Goal: Task Accomplishment & Management: Manage account settings

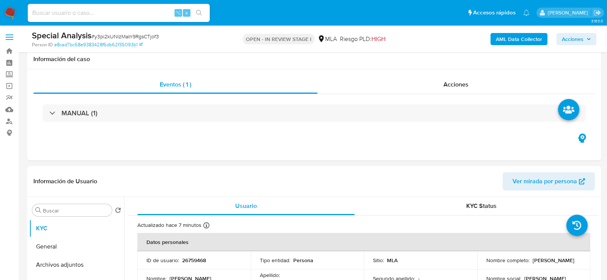
select select "10"
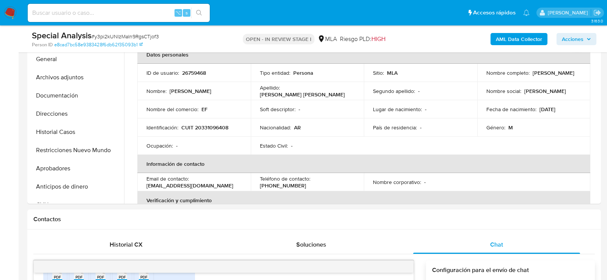
scroll to position [175, 0]
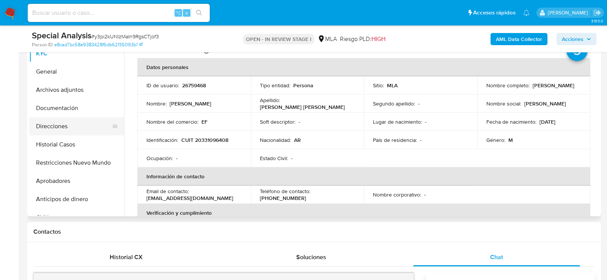
click at [65, 127] on button "Direcciones" at bounding box center [73, 126] width 89 height 18
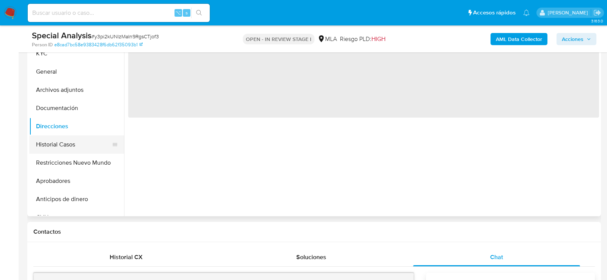
click at [65, 146] on button "Historial Casos" at bounding box center [73, 145] width 89 height 18
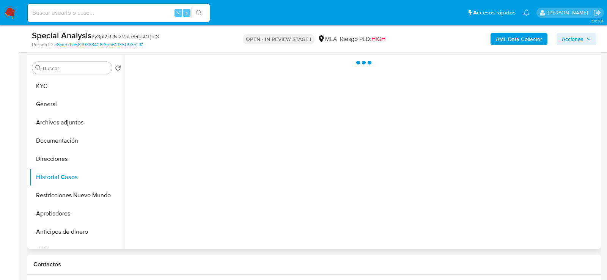
scroll to position [140, 0]
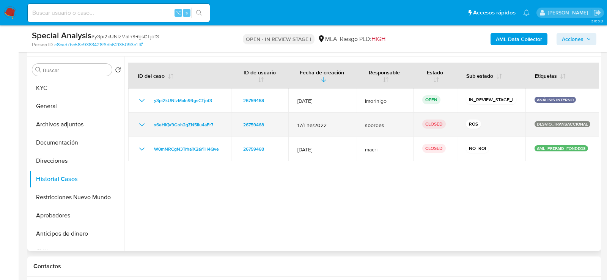
click at [139, 124] on icon "Mostrar/Ocultar" at bounding box center [141, 124] width 9 height 9
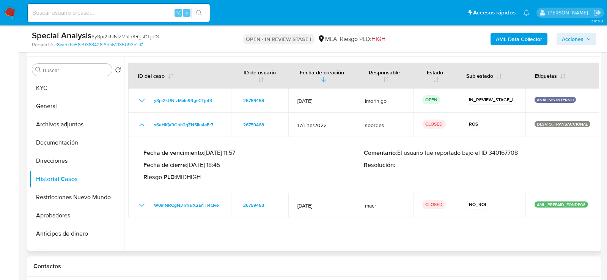
click at [507, 151] on p "Comentario : El usuario fue reportado bajo el ID 340167708" at bounding box center [474, 153] width 221 height 8
drag, startPoint x: 190, startPoint y: 164, endPoint x: 219, endPoint y: 165, distance: 28.5
click at [219, 165] on p "Fecha de cierre : 16/06/2022 18:45" at bounding box center [254, 165] width 221 height 8
click at [71, 118] on button "Archivos adjuntos" at bounding box center [73, 124] width 89 height 18
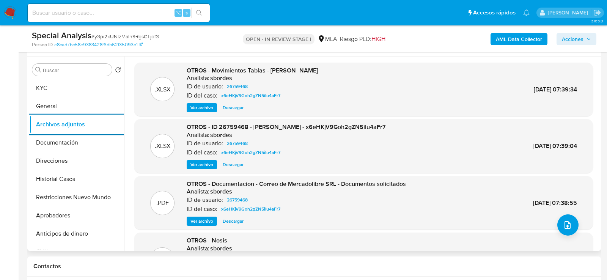
scroll to position [138, 0]
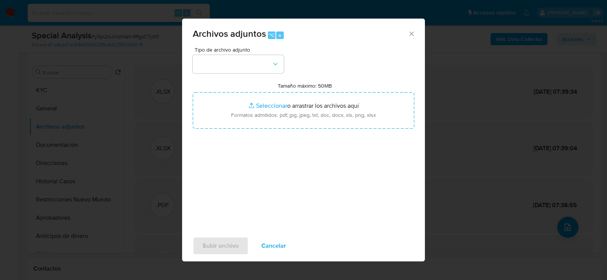
click at [260, 76] on div "Tipo de archivo adjunto Tamaño máximo: 50MB Seleccionar archivos Seleccionar o …" at bounding box center [304, 136] width 222 height 179
click at [260, 71] on button "button" at bounding box center [238, 64] width 91 height 18
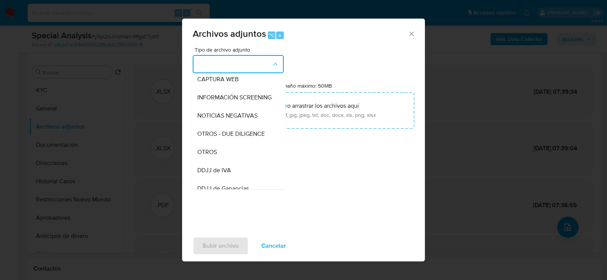
scroll to position [100, 0]
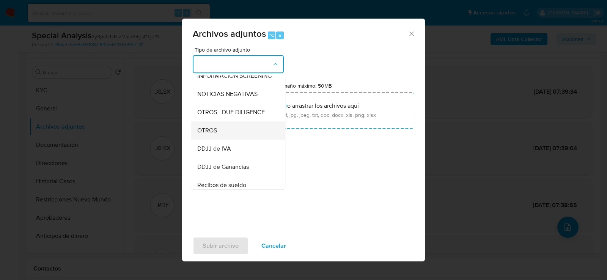
click at [247, 134] on div "OTROS" at bounding box center [235, 130] width 77 height 18
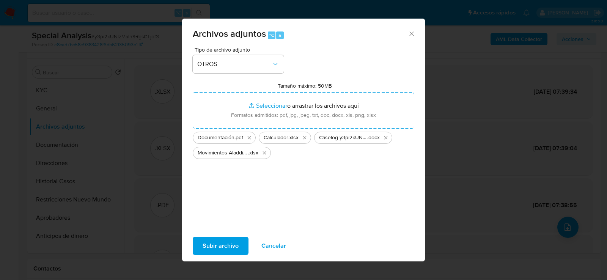
click at [217, 252] on span "Subir archivo" at bounding box center [221, 246] width 36 height 17
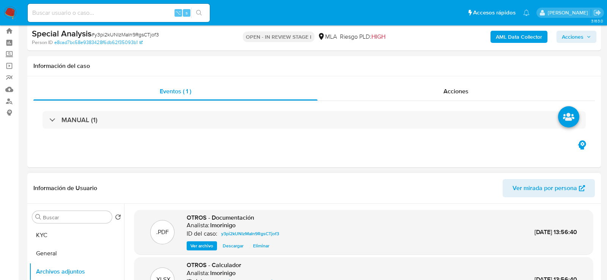
scroll to position [0, 0]
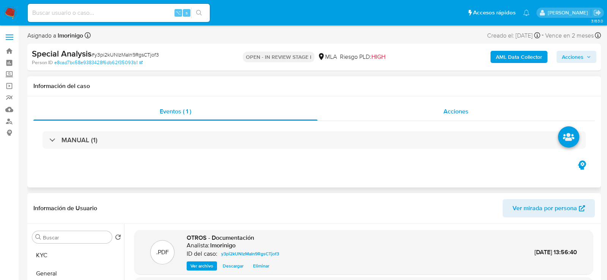
click at [487, 110] on div "Acciones" at bounding box center [457, 112] width 278 height 18
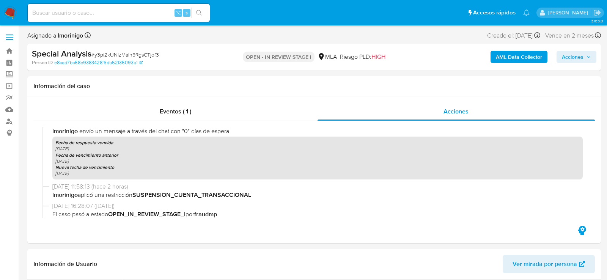
scroll to position [300, 0]
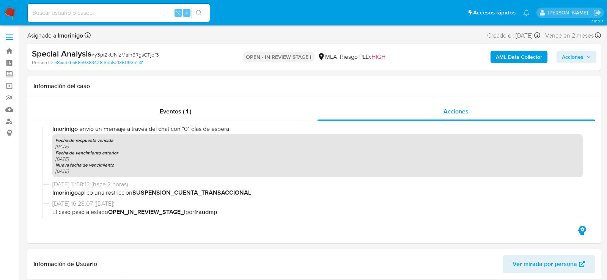
click at [583, 61] on span "Acciones" at bounding box center [573, 57] width 22 height 12
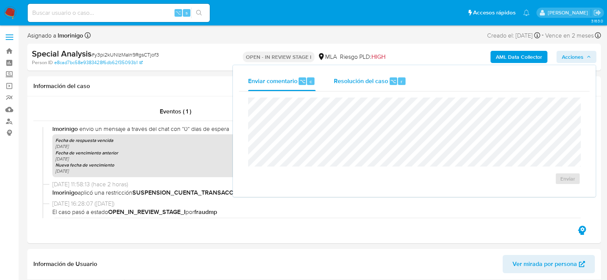
click at [377, 77] on span "Resolución del caso" at bounding box center [361, 81] width 54 height 9
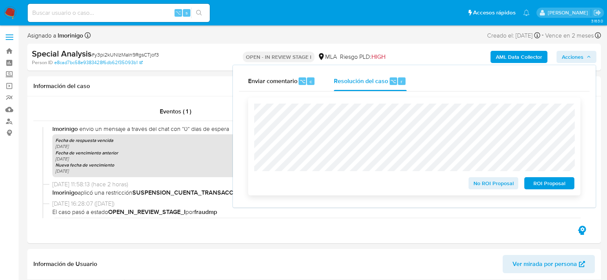
click at [543, 177] on div "ROI Proposal" at bounding box center [548, 181] width 53 height 15
click at [543, 185] on span "ROI Proposal" at bounding box center [549, 183] width 39 height 11
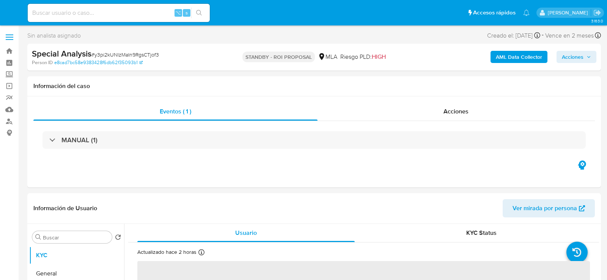
select select "10"
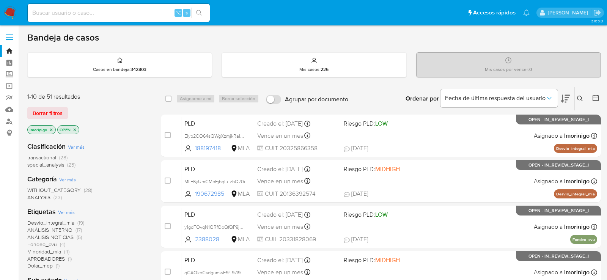
scroll to position [236, 0]
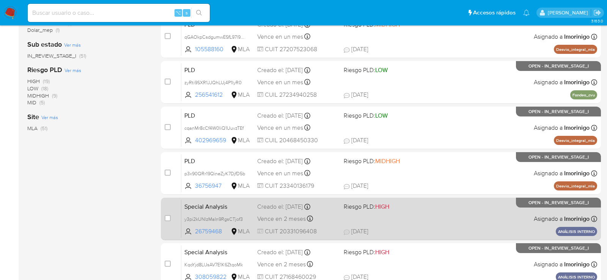
click at [415, 221] on div "Special Analysis y3pi2kUNlzMaIn9RgsCTjof3 26759468 MLA Riesgo PLD: HIGH Creado …" at bounding box center [389, 219] width 416 height 38
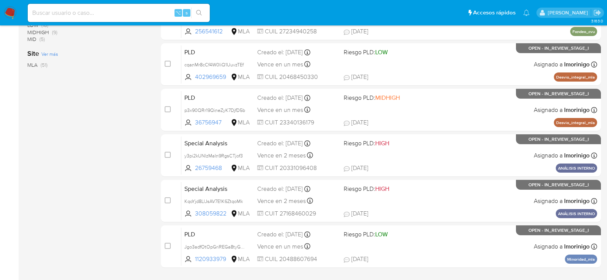
scroll to position [346, 0]
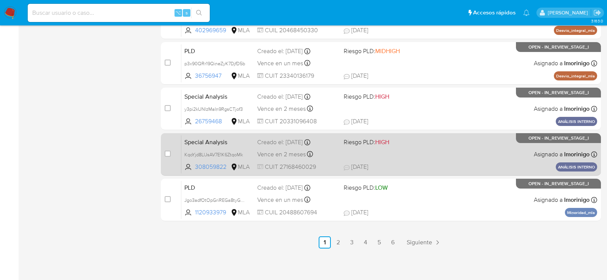
click at [422, 164] on span "20/09/2025 20/09/2025 18:45" at bounding box center [427, 167] width 167 height 8
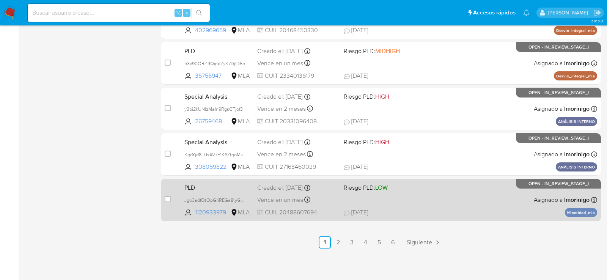
click at [452, 207] on div "PLD Jgo3adfOtOpGriREGa8tyGDG 1120933979 MLA Riesgo PLD: LOW Creado el: 12/09/20…" at bounding box center [389, 200] width 416 height 38
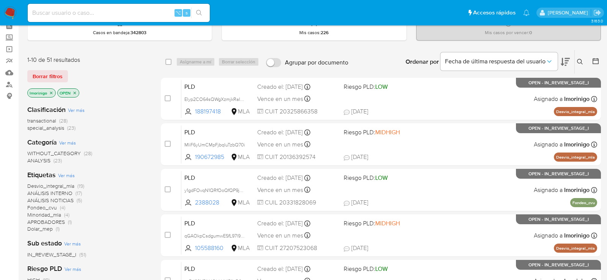
scroll to position [0, 0]
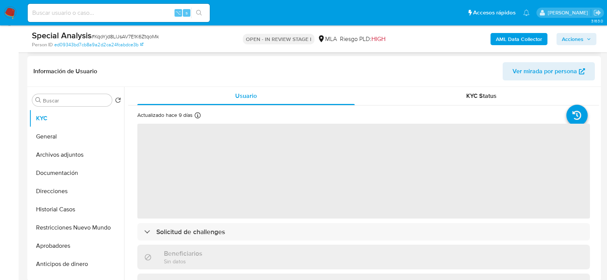
scroll to position [120, 0]
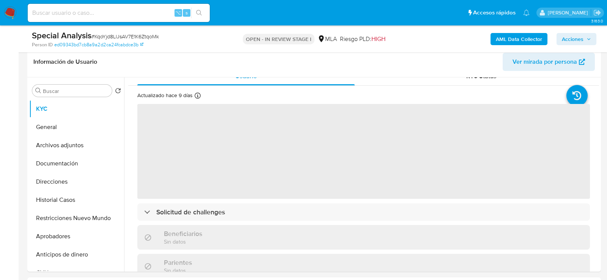
select select "10"
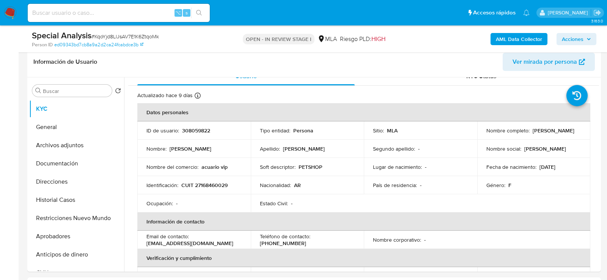
scroll to position [13, 0]
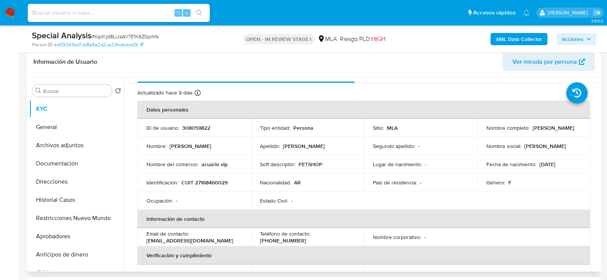
click at [211, 123] on td "ID de usuario : 308059822" at bounding box center [194, 128] width 114 height 18
click at [203, 126] on p "308059822" at bounding box center [196, 128] width 28 height 7
copy p "308059822"
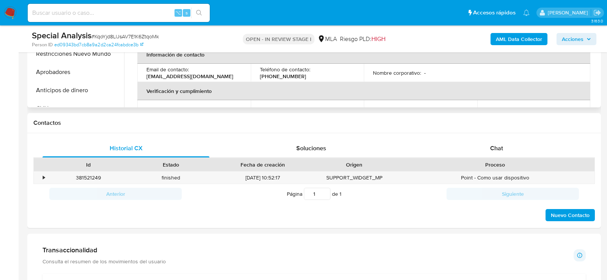
scroll to position [340, 0]
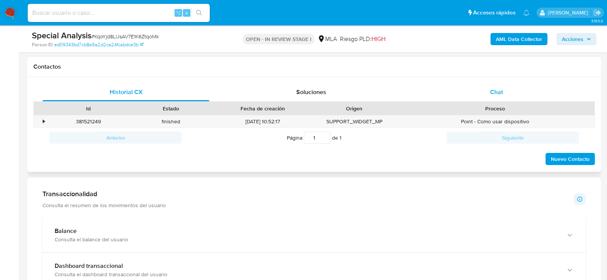
click at [476, 85] on div "Chat" at bounding box center [496, 92] width 167 height 18
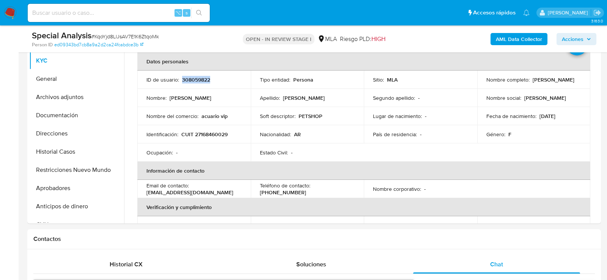
scroll to position [160, 0]
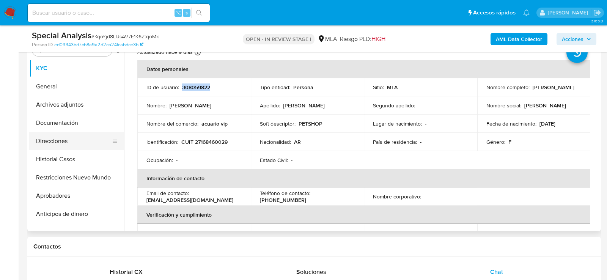
click at [41, 145] on button "Direcciones" at bounding box center [73, 141] width 89 height 18
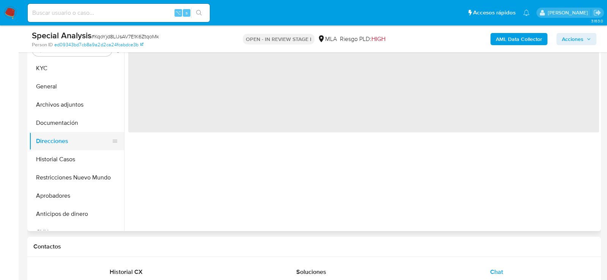
scroll to position [0, 0]
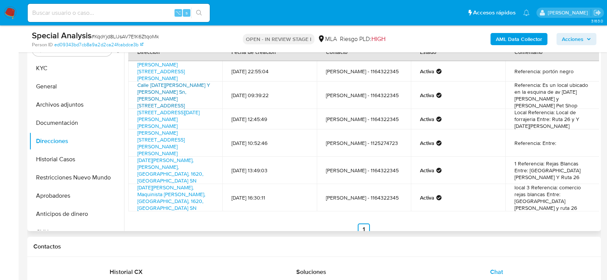
click at [166, 93] on link "Calle 25 De Mayo Y Bernando De Irigoyen Sn, Belén De Escobar, Buenos Aires, 162…" at bounding box center [173, 95] width 73 height 28
click at [209, 103] on td "Calle 25 De Mayo Y Bernando De Irigoyen Sn, Belén De Escobar, Buenos Aires, 162…" at bounding box center [175, 95] width 94 height 27
copy td "Calle 25 De Mayo Y Bernando De Irigoyen Sn, Belén De Escobar, Buenos Aires, 162…"
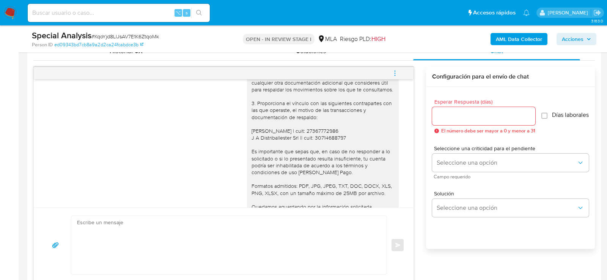
scroll to position [678, 0]
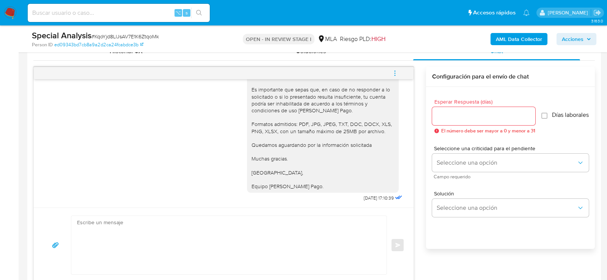
click at [392, 74] on icon "menu-action" at bounding box center [395, 73] width 7 height 7
click at [339, 58] on li "Cerrar conversación" at bounding box center [344, 58] width 78 height 14
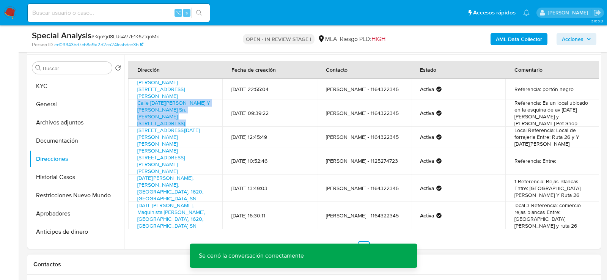
scroll to position [137, 0]
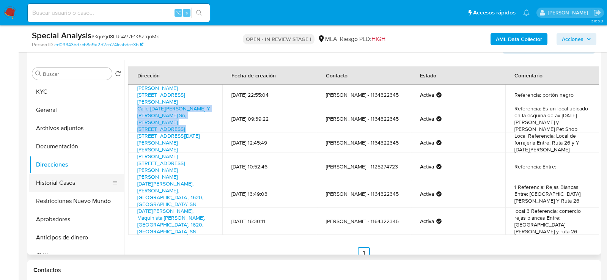
click at [80, 182] on button "Historial Casos" at bounding box center [73, 183] width 89 height 18
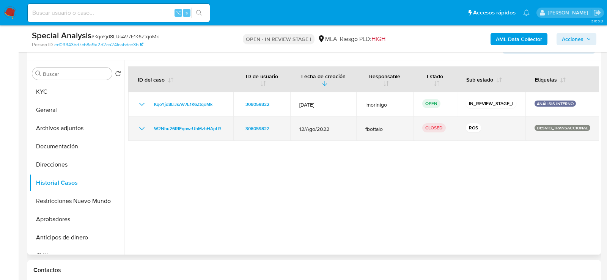
click at [140, 130] on icon "Mostrar/Ocultar" at bounding box center [141, 128] width 9 height 9
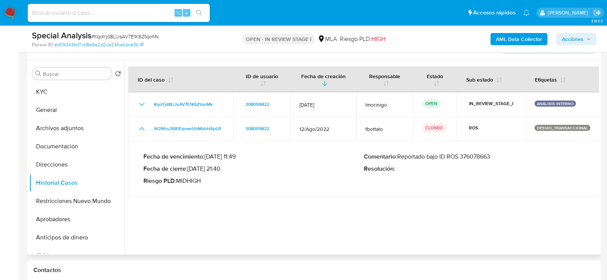
click at [476, 156] on p "Comentario : Reportado bajo ID ROS 376078663" at bounding box center [474, 157] width 221 height 8
drag, startPoint x: 189, startPoint y: 169, endPoint x: 217, endPoint y: 169, distance: 27.7
click at [218, 169] on p "Fecha de cierre : 14/12/2022 21:40" at bounding box center [254, 169] width 221 height 8
click at [55, 126] on button "Archivos adjuntos" at bounding box center [73, 128] width 89 height 18
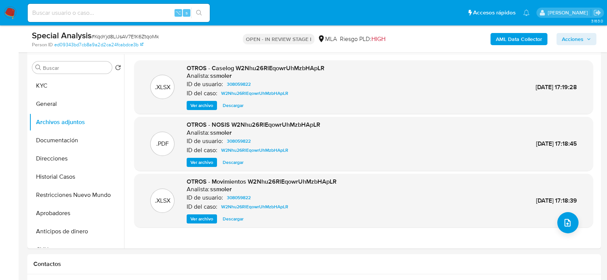
scroll to position [142, 0]
click at [502, 44] on b "AML Data Collector" at bounding box center [519, 39] width 46 height 12
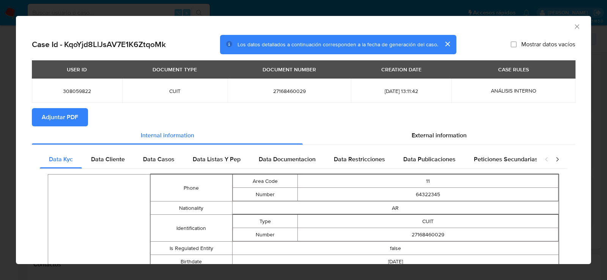
click at [75, 119] on span "Adjuntar PDF" at bounding box center [60, 117] width 36 height 17
click at [577, 28] on icon "Cerrar ventana" at bounding box center [578, 27] width 8 height 8
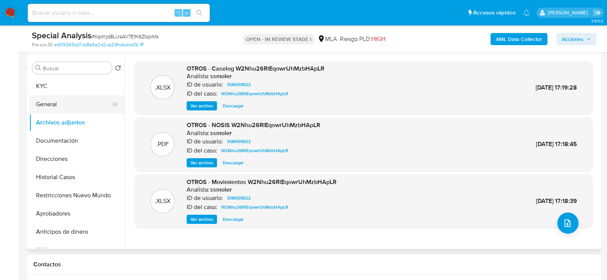
click at [68, 109] on button "General" at bounding box center [73, 104] width 89 height 18
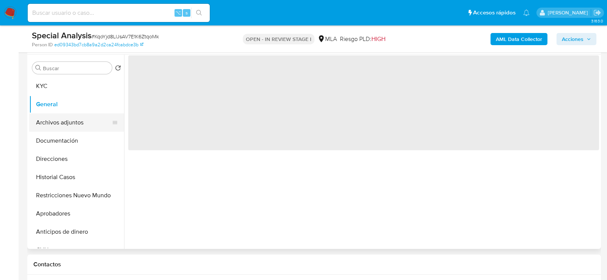
click at [68, 114] on button "Archivos adjuntos" at bounding box center [73, 123] width 89 height 18
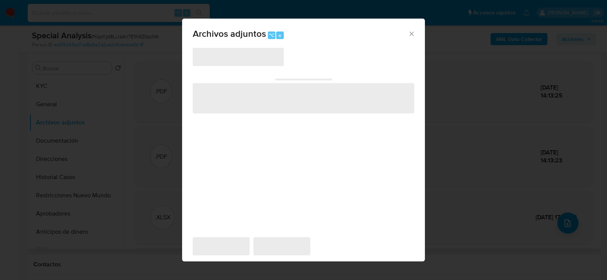
scroll to position [138, 0]
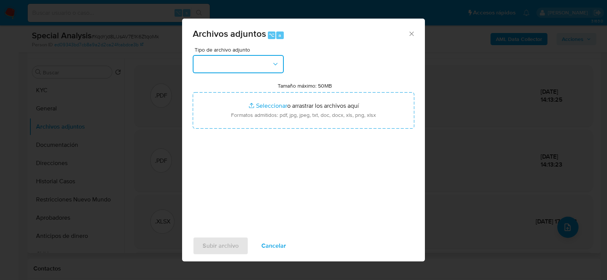
click at [261, 63] on button "button" at bounding box center [238, 64] width 91 height 18
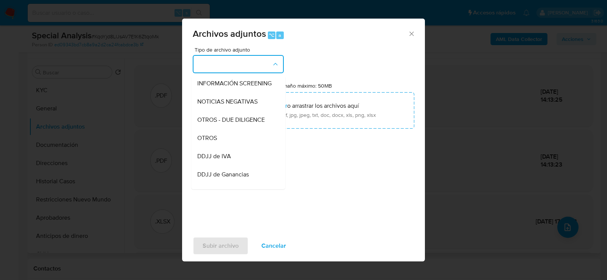
scroll to position [108, 0]
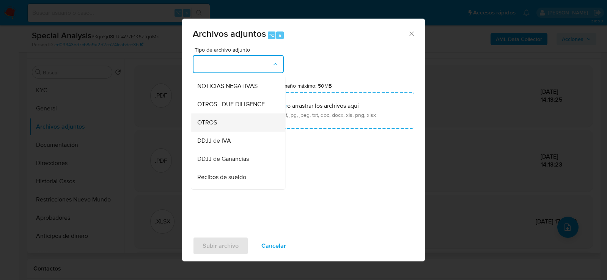
click at [261, 128] on div "OTROS" at bounding box center [235, 122] width 77 height 18
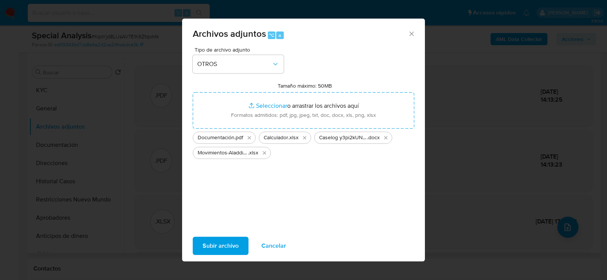
click at [225, 244] on span "Subir archivo" at bounding box center [221, 246] width 36 height 17
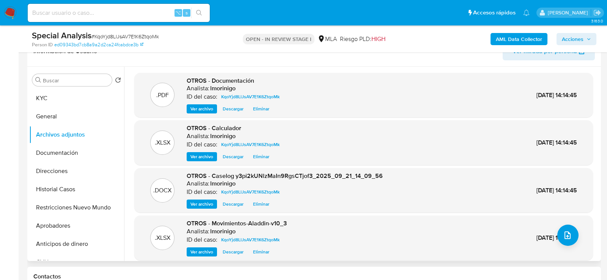
scroll to position [0, 0]
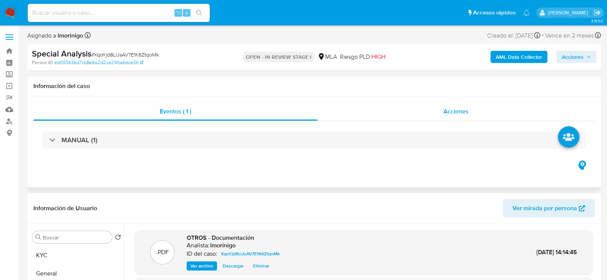
click at [424, 110] on div "Acciones" at bounding box center [457, 112] width 278 height 18
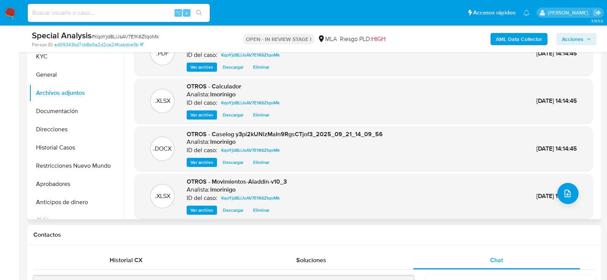
scroll to position [245, 0]
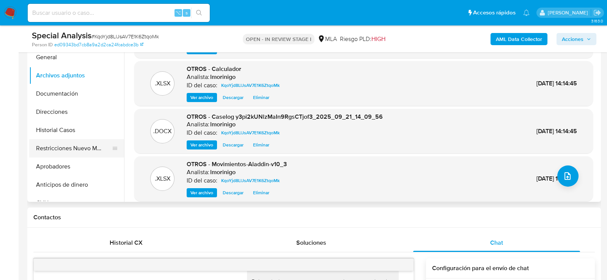
click at [48, 144] on button "Restricciones Nuevo Mundo" at bounding box center [73, 148] width 89 height 18
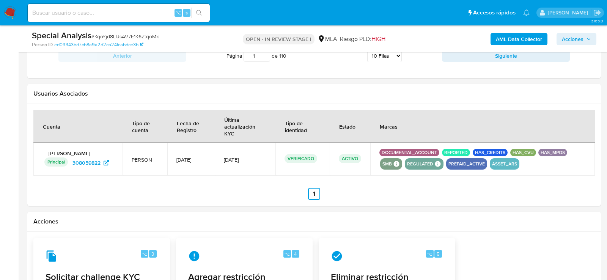
scroll to position [1235, 0]
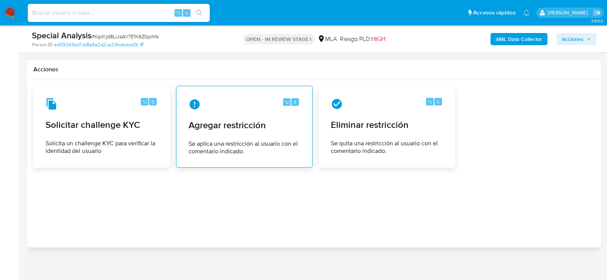
click at [290, 131] on div "⌥ 4 Agregar restricción Se aplica una restricción al usuario con el comentario …" at bounding box center [245, 126] width 124 height 69
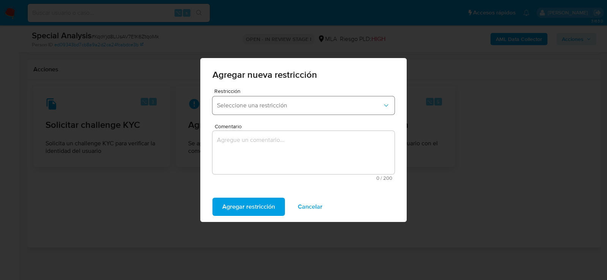
click at [271, 109] on span "Seleccione una restricción" at bounding box center [300, 106] width 166 height 8
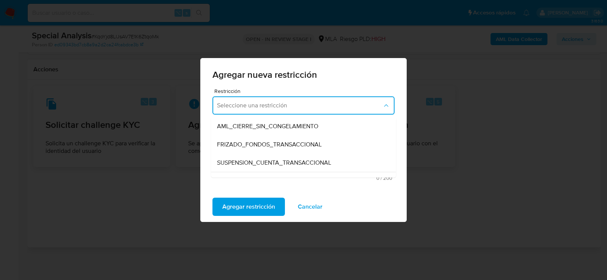
scroll to position [74, 0]
click at [265, 158] on span "SUSPENSION_CUENTA_TRANSACCIONAL" at bounding box center [274, 162] width 114 height 8
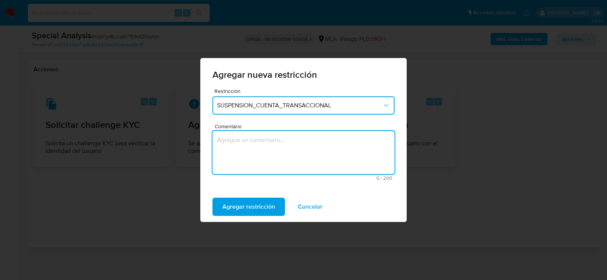
click at [265, 158] on textarea "Comentario" at bounding box center [304, 152] width 182 height 43
type textarea "aml"
click at [256, 202] on span "Agregar restricción" at bounding box center [248, 207] width 53 height 17
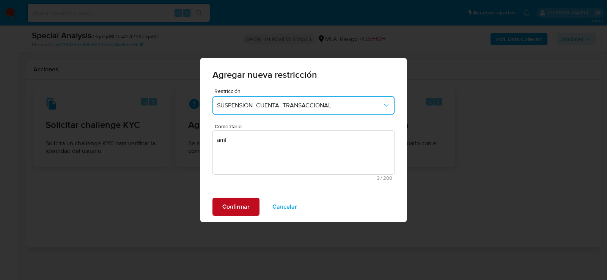
click at [256, 202] on button "Confirmar" at bounding box center [236, 207] width 47 height 18
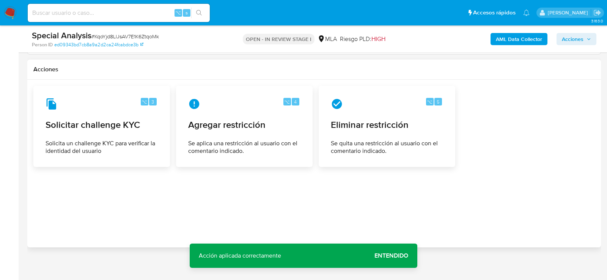
scroll to position [1233, 0]
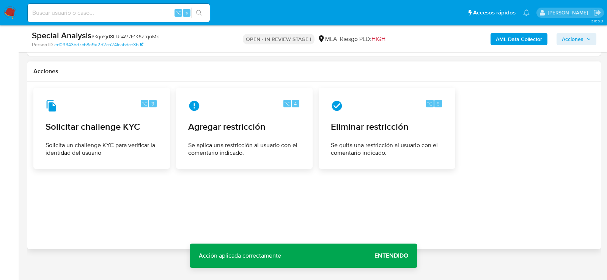
click at [587, 34] on span "Acciones" at bounding box center [576, 39] width 29 height 11
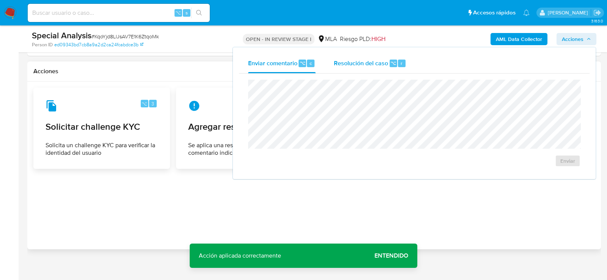
drag, startPoint x: 364, startPoint y: 60, endPoint x: 364, endPoint y: 72, distance: 12.5
click at [364, 60] on span "Resolución del caso" at bounding box center [361, 62] width 54 height 9
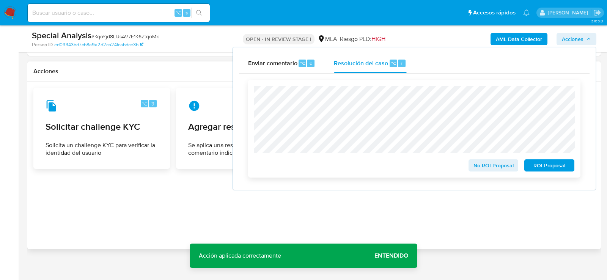
click at [547, 171] on span "ROI Proposal" at bounding box center [549, 165] width 39 height 11
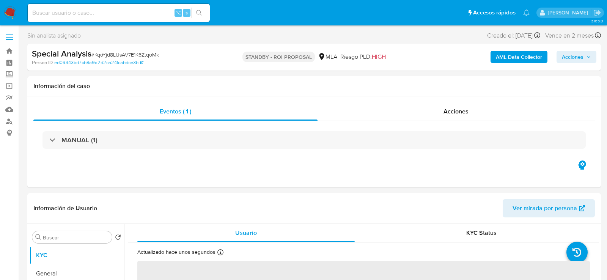
select select "10"
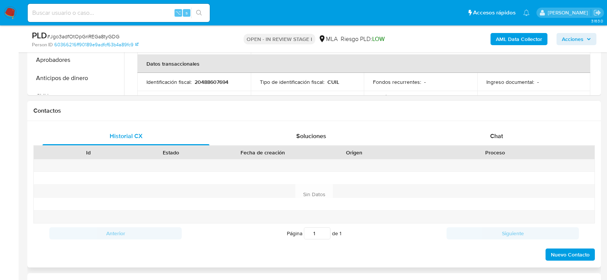
scroll to position [298, 0]
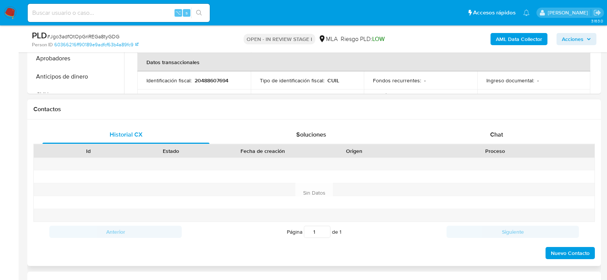
click at [524, 146] on div "Proceso" at bounding box center [495, 151] width 199 height 13
click at [506, 138] on div "Chat" at bounding box center [496, 135] width 167 height 18
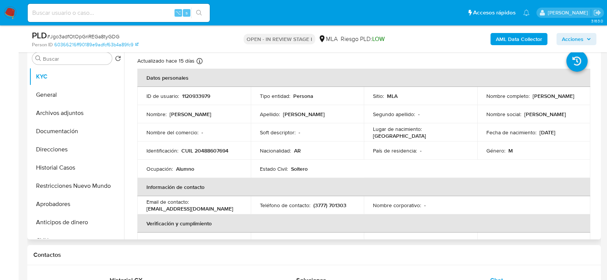
scroll to position [0, 0]
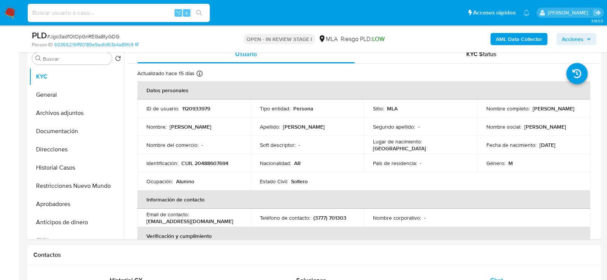
click at [142, 10] on input at bounding box center [119, 13] width 182 height 10
paste input "KqoYjd8LlJsAV7E1K6ZtqoMk"
type input "KqoYjd8LlJsAV7E1K6ZtqoMk"
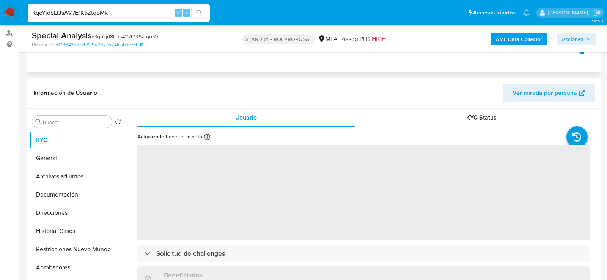
select select "10"
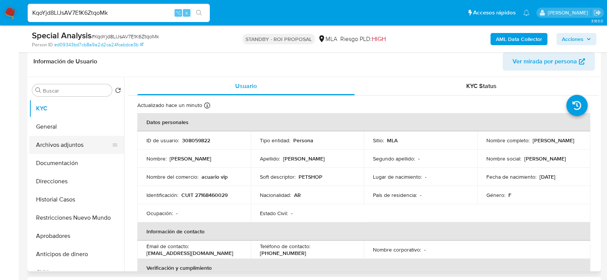
click at [63, 138] on button "Archivos adjuntos" at bounding box center [73, 145] width 89 height 18
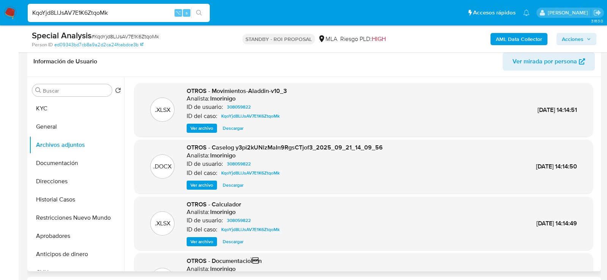
click at [209, 128] on span "Ver archivo" at bounding box center [202, 129] width 23 height 8
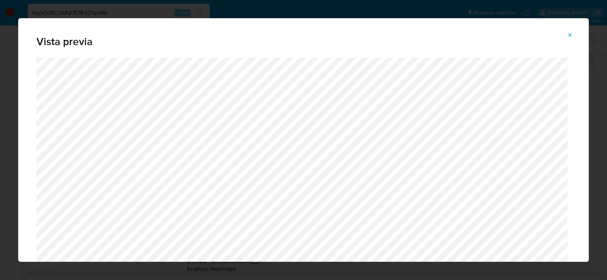
click at [570, 36] on icon "Attachment preview" at bounding box center [570, 35] width 6 height 6
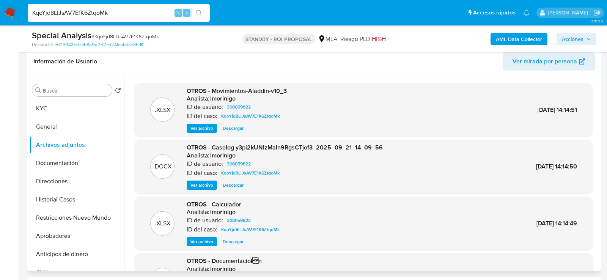
click at [199, 184] on span "Ver archivo" at bounding box center [202, 185] width 23 height 8
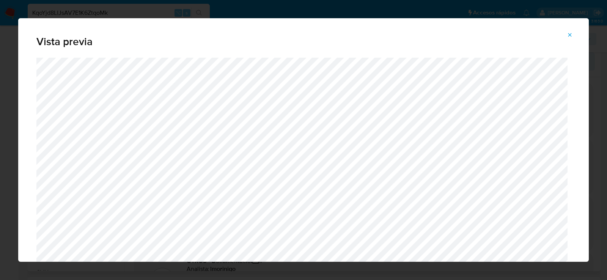
click at [570, 33] on icon "Attachment preview" at bounding box center [570, 35] width 6 height 6
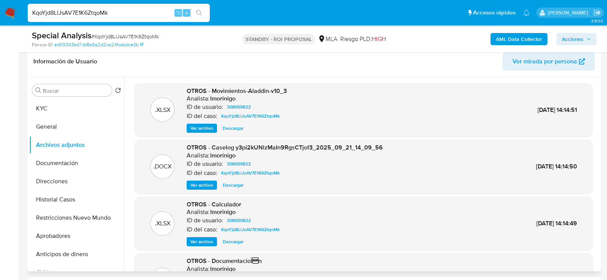
click at [121, 36] on span "# KqoYjd8LlJsAV7E1K6ZtqoMk" at bounding box center [125, 37] width 68 height 8
copy span "KqoYjd8LlJsAV7E1K6ZtqoMk"
click at [51, 106] on button "KYC" at bounding box center [73, 108] width 89 height 18
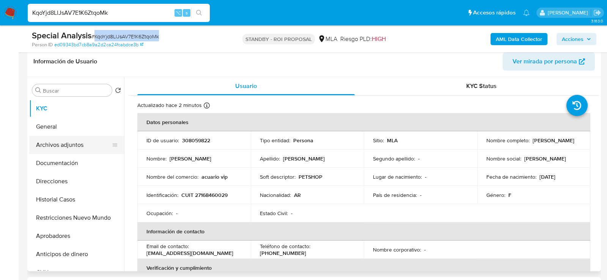
click at [65, 143] on button "Archivos adjuntos" at bounding box center [73, 145] width 89 height 18
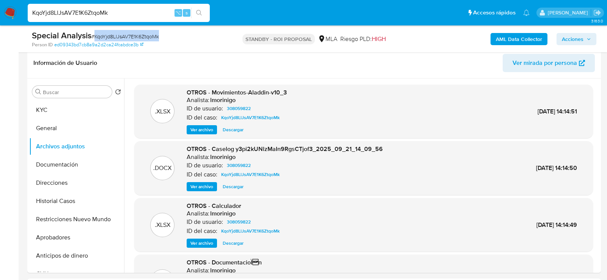
scroll to position [119, 0]
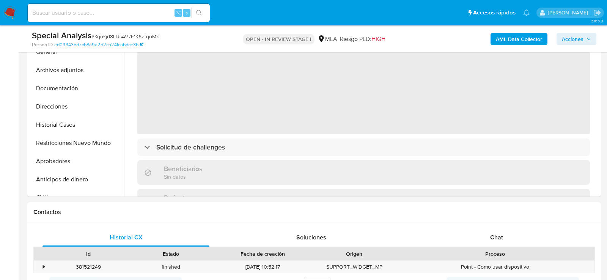
scroll to position [216, 0]
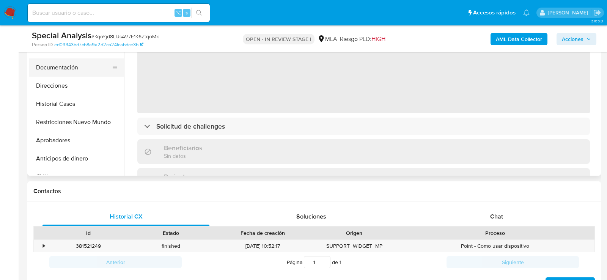
select select "10"
click at [60, 71] on button "Documentación" at bounding box center [73, 67] width 89 height 18
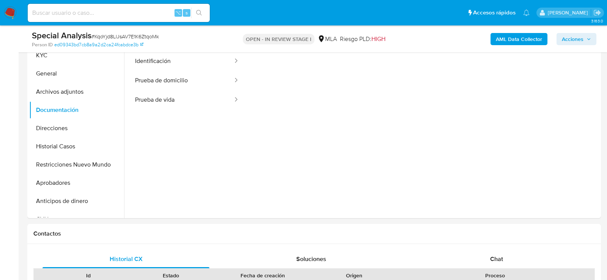
scroll to position [154, 0]
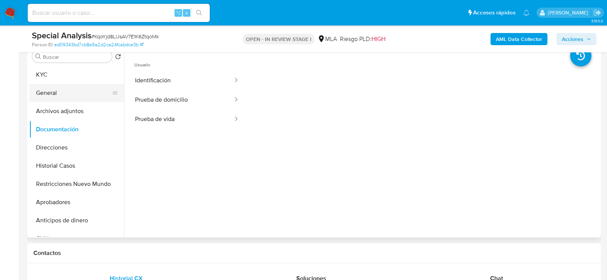
click at [55, 100] on button "General" at bounding box center [73, 93] width 89 height 18
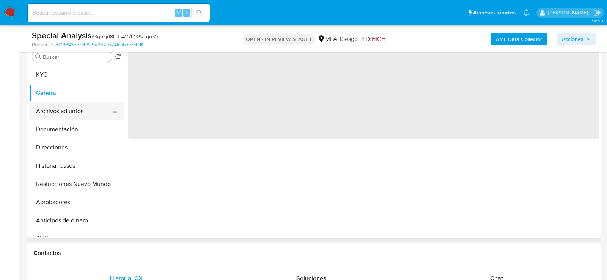
click at [57, 108] on button "Archivos adjuntos" at bounding box center [73, 111] width 89 height 18
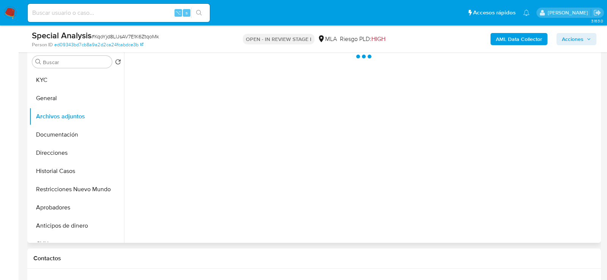
scroll to position [146, 0]
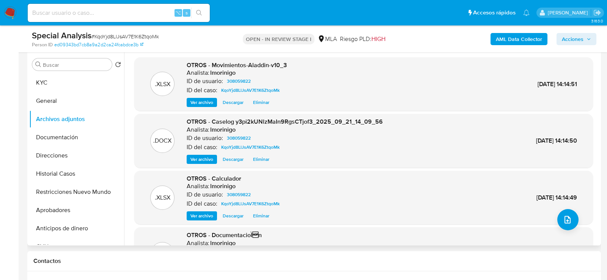
click at [259, 104] on span "Eliminar" at bounding box center [261, 103] width 16 height 8
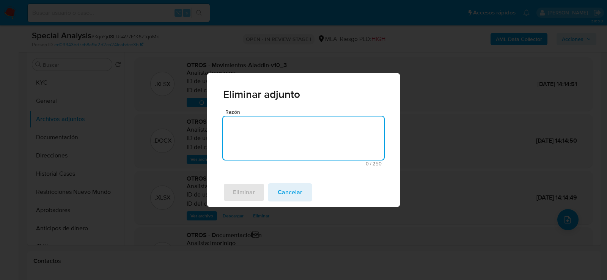
click at [260, 131] on textarea "Razón" at bounding box center [303, 138] width 161 height 43
click at [251, 189] on span "Eliminar" at bounding box center [244, 192] width 22 height 17
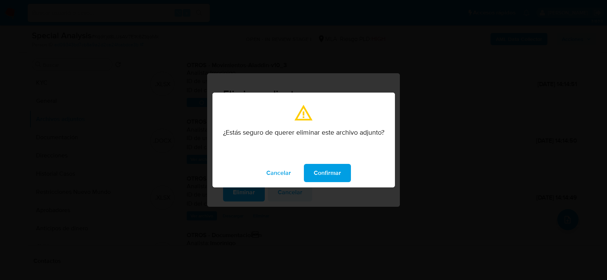
click at [321, 169] on span "Confirmar" at bounding box center [327, 173] width 27 height 17
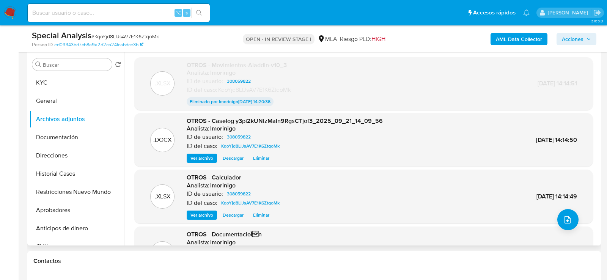
click at [254, 162] on span "Eliminar" at bounding box center [261, 159] width 16 height 8
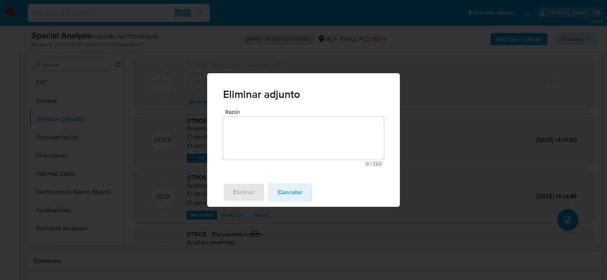
click at [256, 161] on span "0 / 250" at bounding box center [304, 163] width 156 height 5
click at [256, 150] on textarea "Razón" at bounding box center [303, 138] width 161 height 43
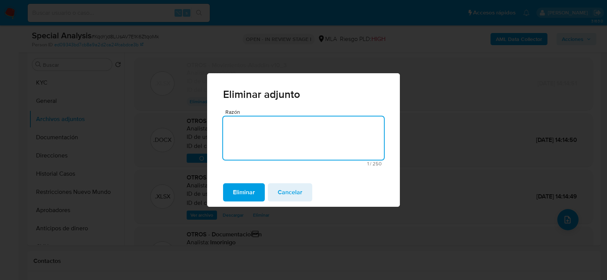
click at [250, 197] on span "Eliminar" at bounding box center [244, 192] width 22 height 17
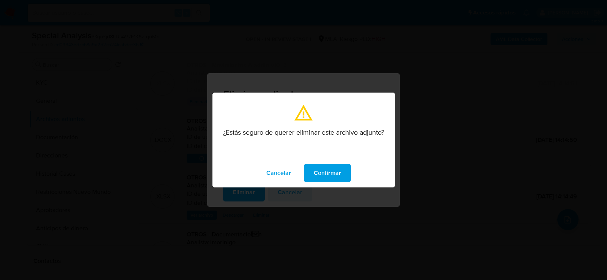
click at [331, 161] on div "Cancelar Confirmar" at bounding box center [304, 173] width 183 height 29
click at [331, 171] on span "Confirmar" at bounding box center [327, 173] width 27 height 17
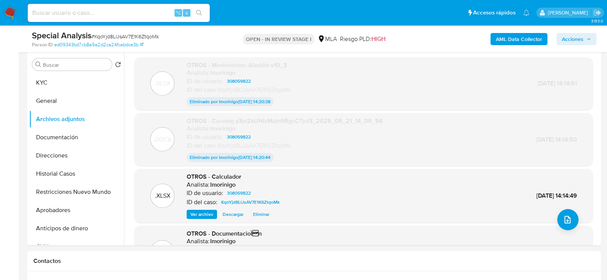
click at [263, 215] on span "Eliminar" at bounding box center [261, 215] width 16 height 8
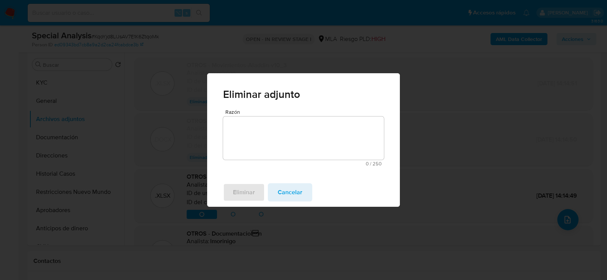
click at [254, 151] on textarea "Razón" at bounding box center [303, 138] width 161 height 43
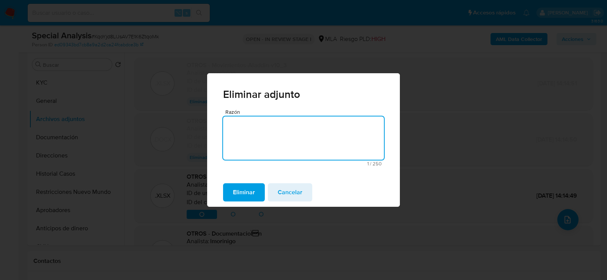
click at [252, 188] on span "Eliminar" at bounding box center [244, 192] width 22 height 17
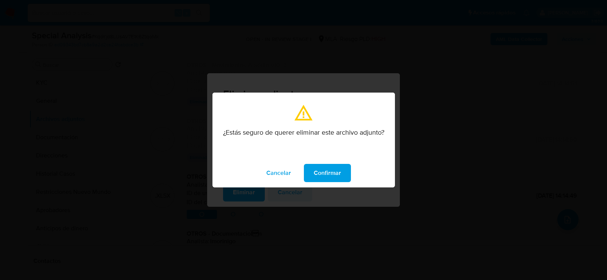
click at [311, 174] on button "Confirmar" at bounding box center [327, 173] width 47 height 18
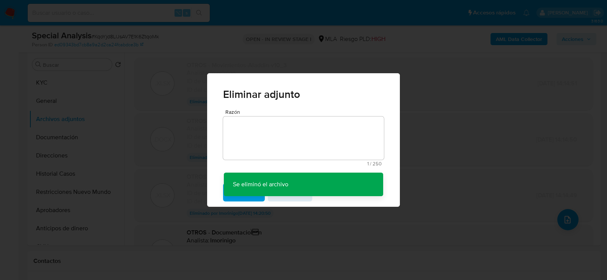
click at [338, 222] on div "Eliminar adjunto Razón 1 / 250 249 caracteres restantes Se eliminó el archivo S…" at bounding box center [303, 140] width 607 height 280
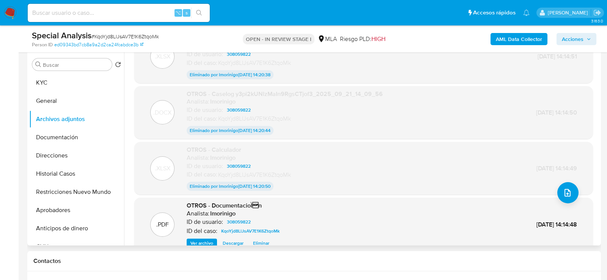
scroll to position [50, 0]
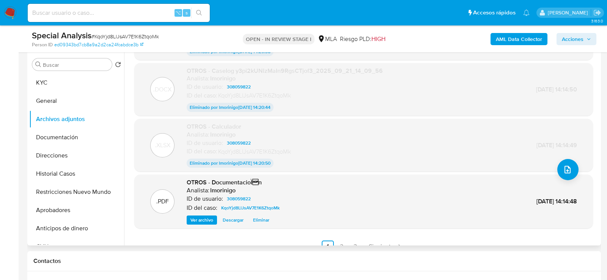
click at [257, 220] on span "Eliminar" at bounding box center [261, 220] width 16 height 8
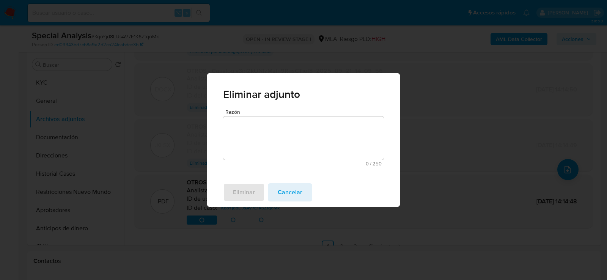
click at [268, 162] on span "0 / 250" at bounding box center [304, 163] width 156 height 5
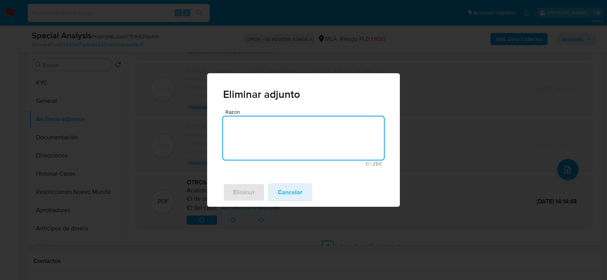
click at [263, 154] on textarea "Razón" at bounding box center [303, 138] width 161 height 43
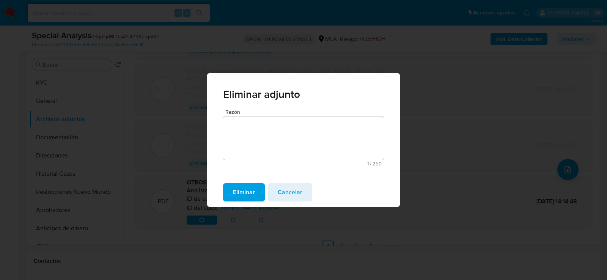
click at [251, 191] on span "Eliminar" at bounding box center [244, 192] width 22 height 17
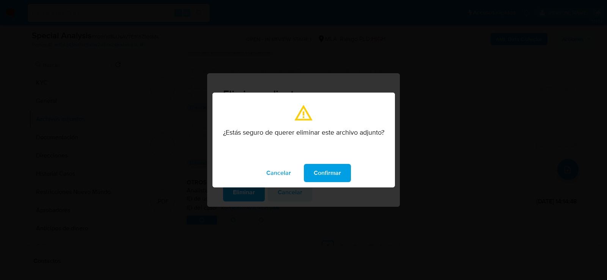
click at [323, 169] on span "Confirmar" at bounding box center [327, 173] width 27 height 17
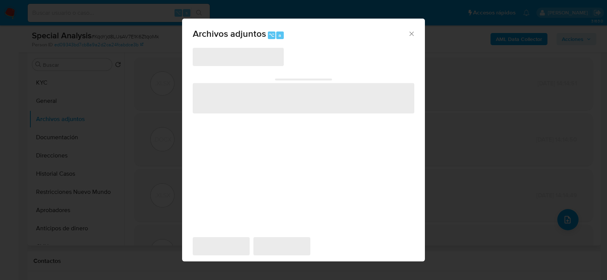
scroll to position [138, 0]
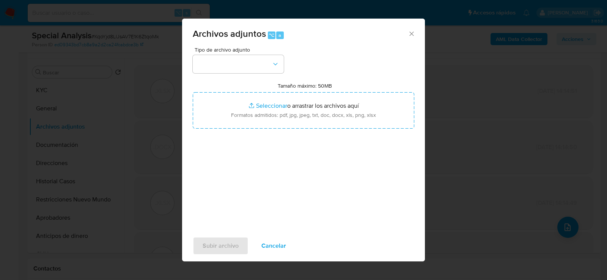
click at [243, 54] on div "Tipo de archivo adjunto" at bounding box center [238, 60] width 91 height 26
click at [243, 76] on div "Tipo de archivo adjunto Tamaño máximo: 50MB Seleccionar archivos Seleccionar o …" at bounding box center [304, 136] width 222 height 179
click at [243, 72] on button "button" at bounding box center [238, 64] width 91 height 18
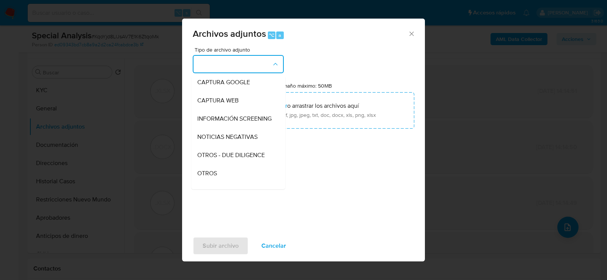
scroll to position [77, 0]
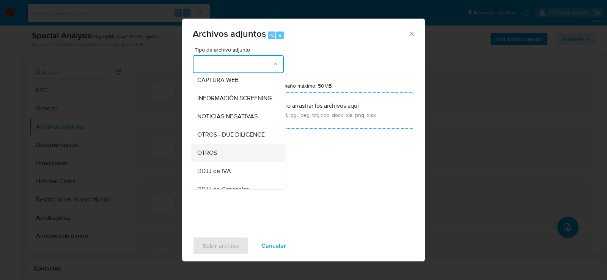
click at [235, 152] on div "OTROS" at bounding box center [235, 153] width 77 height 18
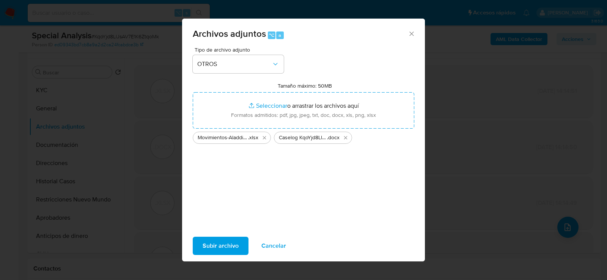
click at [226, 242] on span "Subir archivo" at bounding box center [221, 246] width 36 height 17
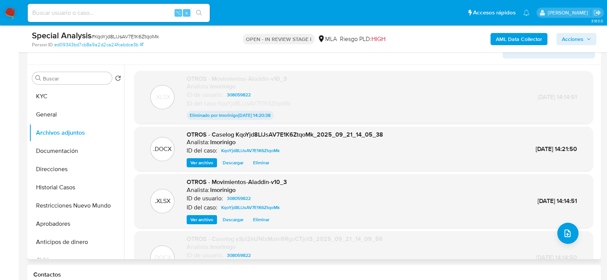
scroll to position [145, 0]
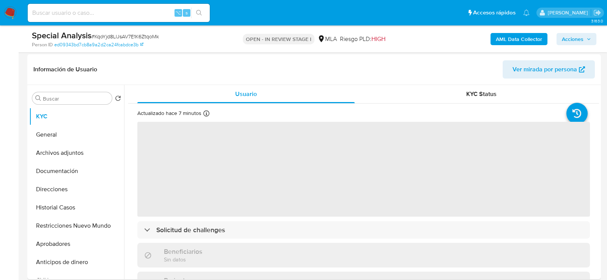
scroll to position [143, 0]
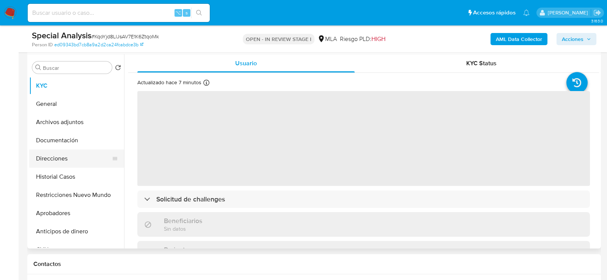
select select "10"
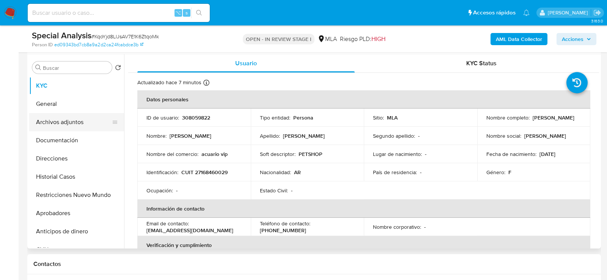
click at [69, 126] on button "Archivos adjuntos" at bounding box center [73, 122] width 89 height 18
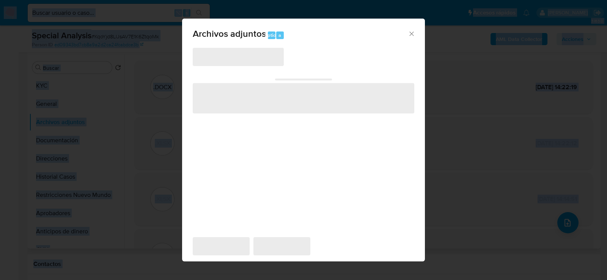
scroll to position [138, 0]
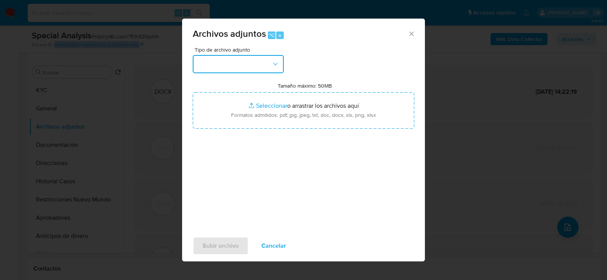
click at [228, 67] on button "button" at bounding box center [238, 64] width 91 height 18
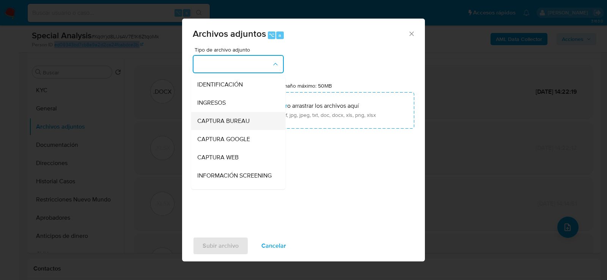
scroll to position [112, 0]
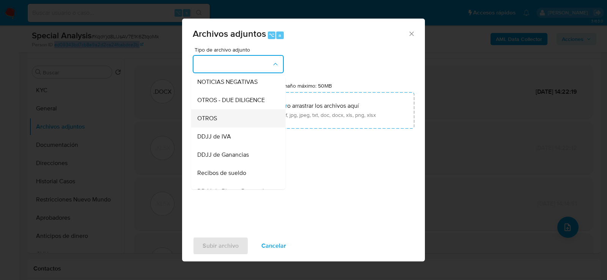
click at [222, 118] on div "OTROS" at bounding box center [235, 118] width 77 height 18
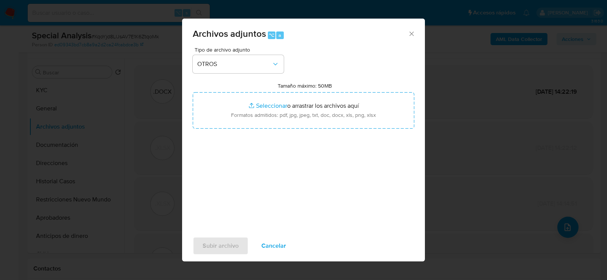
click at [285, 181] on div "Tipo de archivo adjunto OTROS Tamaño máximo: 50MB Seleccionar archivos Seleccio…" at bounding box center [304, 136] width 222 height 179
click at [214, 247] on span "Subir archivo" at bounding box center [221, 246] width 36 height 17
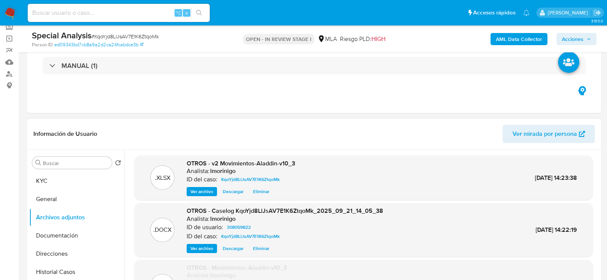
scroll to position [23, 0]
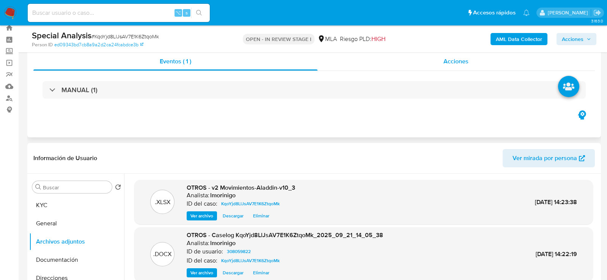
click at [466, 70] on div "Acciones" at bounding box center [457, 61] width 278 height 18
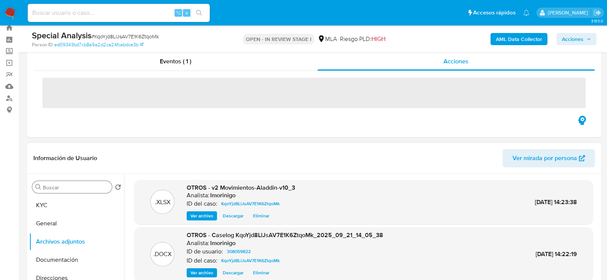
click at [97, 192] on div "Buscar" at bounding box center [72, 187] width 80 height 12
click at [78, 202] on button "KYC" at bounding box center [73, 205] width 89 height 18
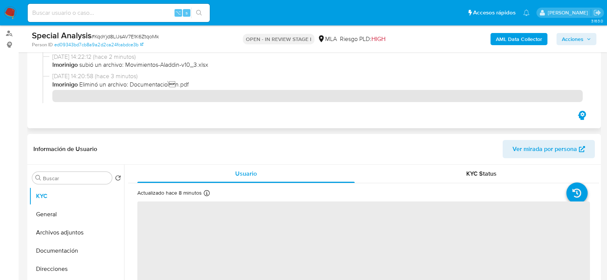
scroll to position [88, 0]
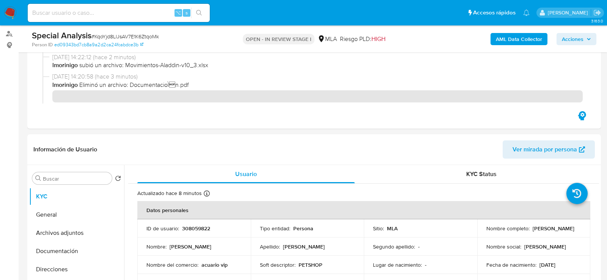
click at [569, 36] on span "Acciones" at bounding box center [573, 39] width 22 height 12
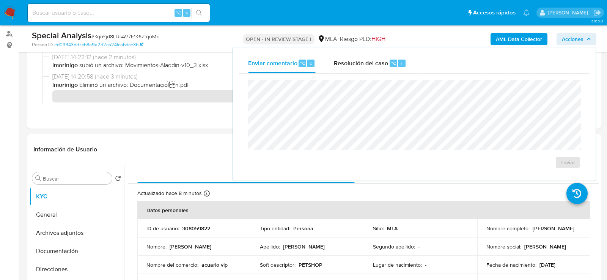
drag, startPoint x: 338, startPoint y: 62, endPoint x: 342, endPoint y: 74, distance: 12.5
click at [338, 62] on span "Resolución del caso" at bounding box center [361, 62] width 54 height 9
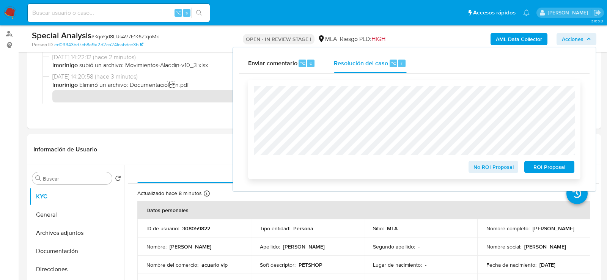
click at [557, 170] on span "ROI Proposal" at bounding box center [549, 167] width 39 height 11
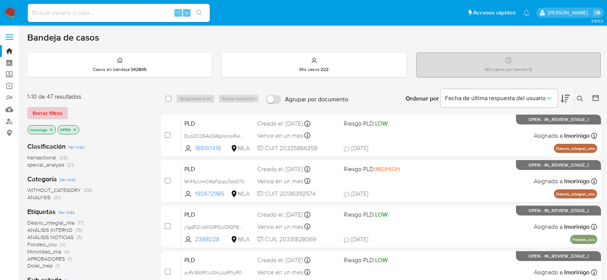
click at [54, 110] on span "Borrar filtros" at bounding box center [48, 113] width 30 height 11
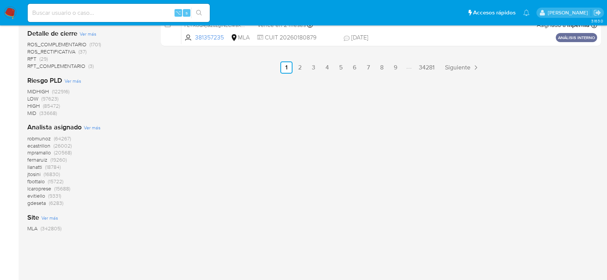
scroll to position [533, 0]
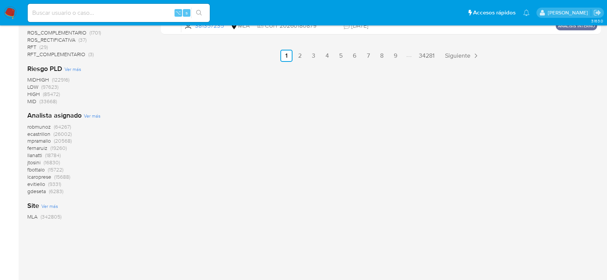
click at [94, 119] on div "Analista asignado Ver más robmunoz (64267) ecastrillon (26002) mpramallo (20568…" at bounding box center [87, 153] width 121 height 84
click at [94, 114] on span "Ver más" at bounding box center [92, 115] width 17 height 7
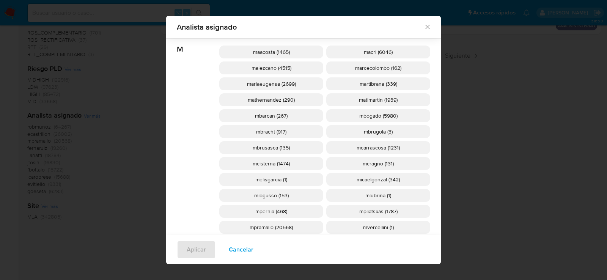
scroll to position [712, 0]
click at [283, 162] on span "mcisterna (1474)" at bounding box center [271, 164] width 37 height 8
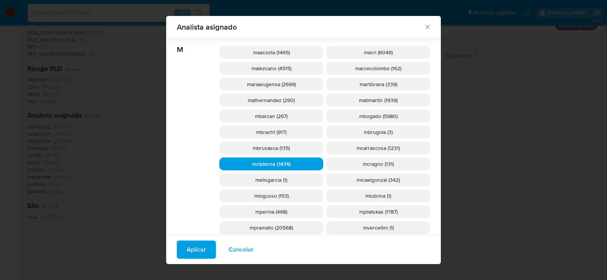
click at [189, 246] on span "Aplicar" at bounding box center [196, 249] width 19 height 17
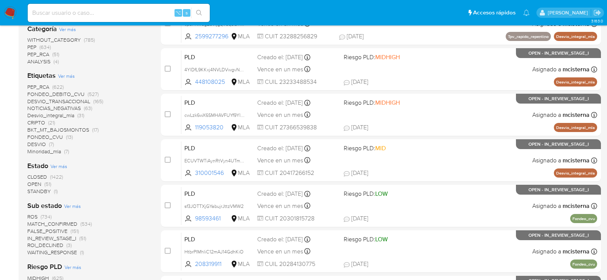
scroll to position [211, 0]
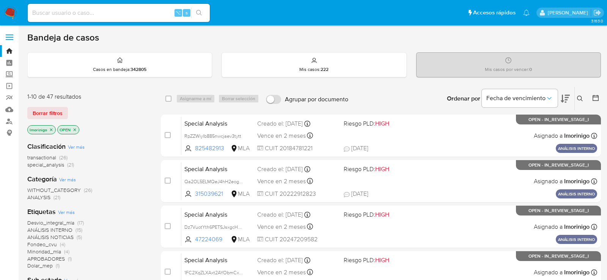
click at [127, 13] on input at bounding box center [119, 13] width 182 height 10
paste input "dsmFPlmuGZJQ7zbBMzx070vO"
type input "dsmFPlmuGZJQ7zbBMzx070vO"
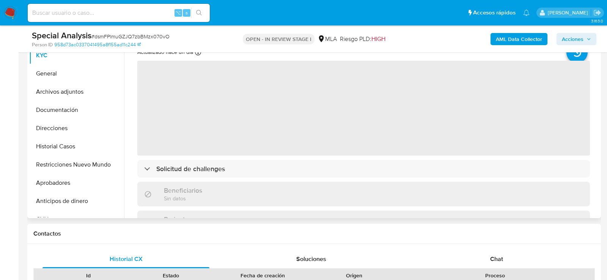
scroll to position [185, 0]
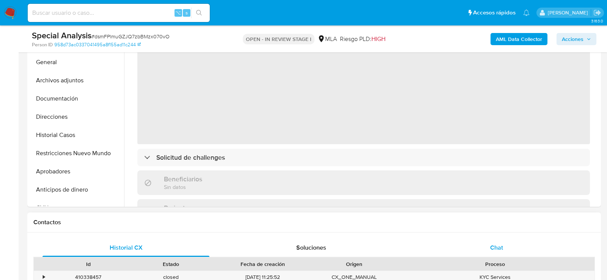
select select "10"
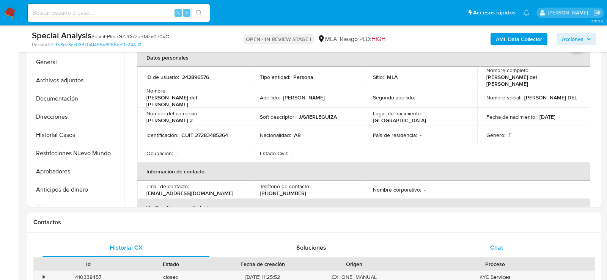
click at [468, 249] on div "Chat" at bounding box center [496, 248] width 167 height 18
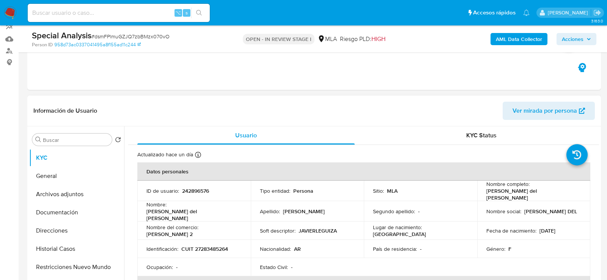
scroll to position [19, 0]
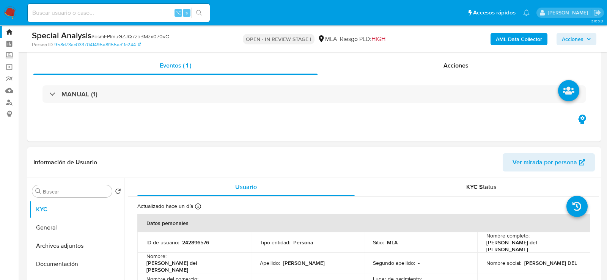
click at [471, 171] on header "Información de Usuario Ver mirada por persona" at bounding box center [314, 162] width 562 height 18
click at [471, 188] on span "KYC Status" at bounding box center [482, 187] width 30 height 9
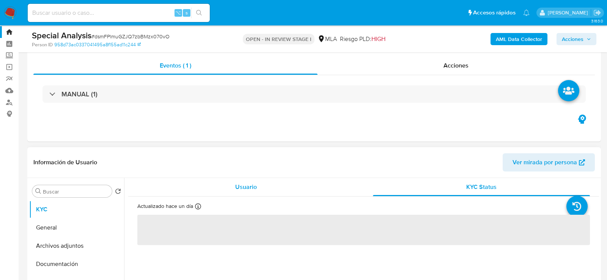
click at [303, 188] on div "Usuario" at bounding box center [246, 187] width 218 height 18
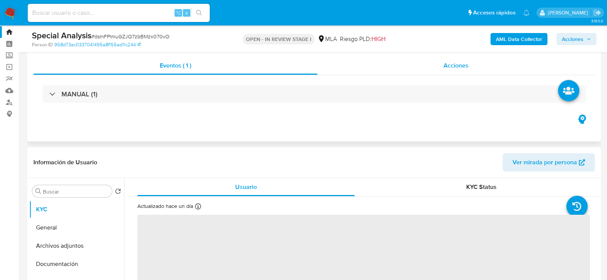
click at [472, 63] on div "Acciones" at bounding box center [457, 66] width 278 height 18
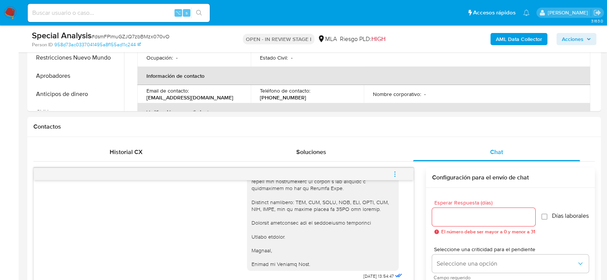
scroll to position [363, 0]
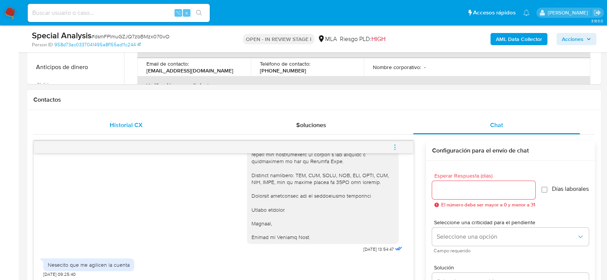
click at [151, 117] on div "Historial CX" at bounding box center [126, 125] width 167 height 18
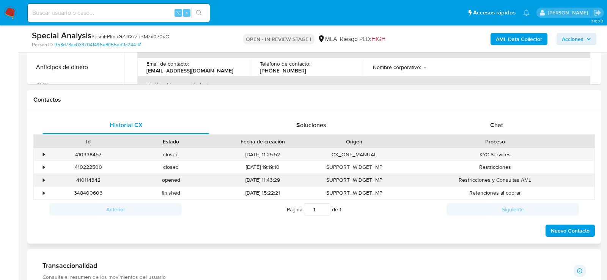
click at [97, 177] on div "410114342" at bounding box center [88, 180] width 83 height 13
copy div "410114342"
click at [481, 116] on div "Chat" at bounding box center [496, 125] width 167 height 18
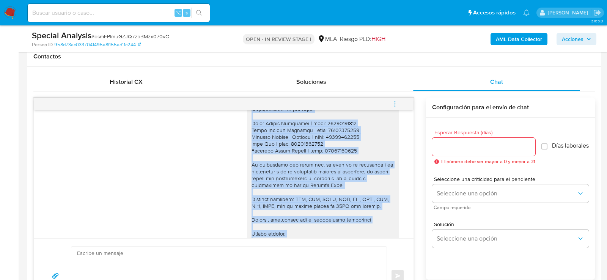
scroll to position [901, 0]
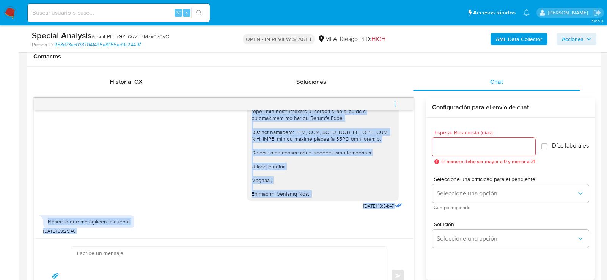
drag, startPoint x: 252, startPoint y: 139, endPoint x: 340, endPoint y: 200, distance: 107.0
click at [340, 200] on div "Hola , En función de las operaciones registradas en tu cuenta de Mercado Pago, …" at bounding box center [325, 10] width 157 height 402
copy div "Hola , En función de las operaciones registradas en tu cuenta de Mercado Pago, …"
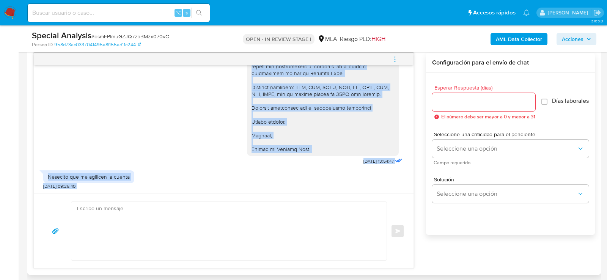
scroll to position [448, 0]
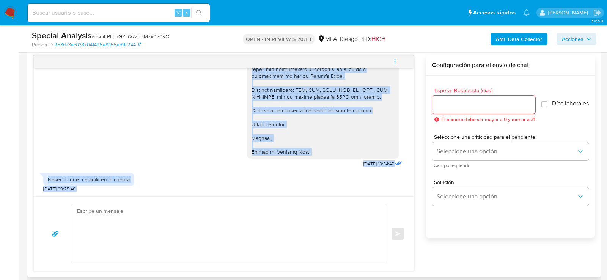
click at [392, 59] on icon "menu-action" at bounding box center [395, 61] width 7 height 7
click at [339, 47] on li "Cerrar conversación" at bounding box center [344, 46] width 78 height 14
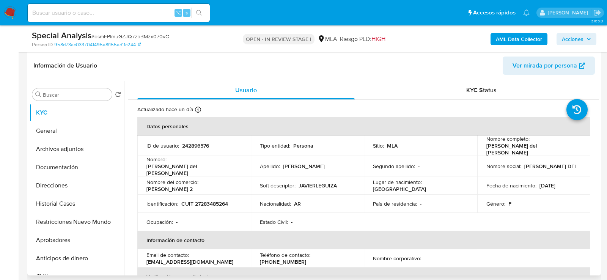
scroll to position [162, 0]
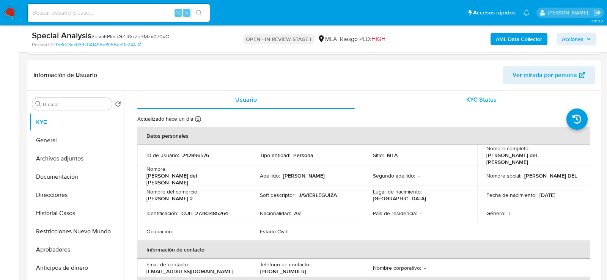
click at [473, 92] on div "KYC Status" at bounding box center [482, 100] width 218 height 18
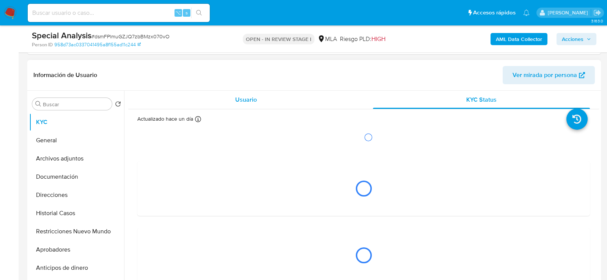
click at [309, 102] on div "Usuario" at bounding box center [246, 100] width 218 height 18
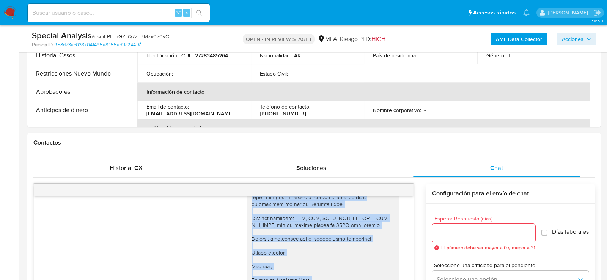
scroll to position [901, 0]
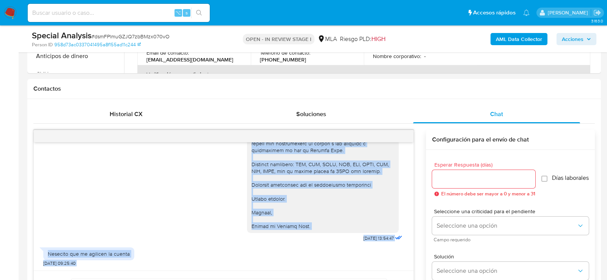
click at [189, 234] on div "Hola , En función de las operaciones registradas en tu cuenta de Mercado Pago, …" at bounding box center [223, 43] width 361 height 402
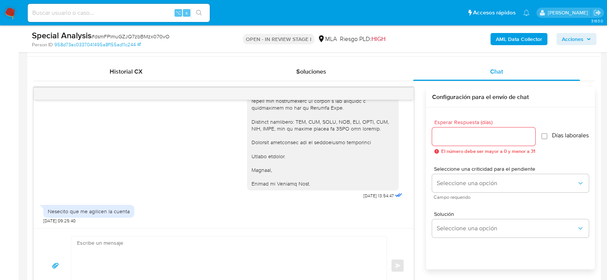
scroll to position [423, 0]
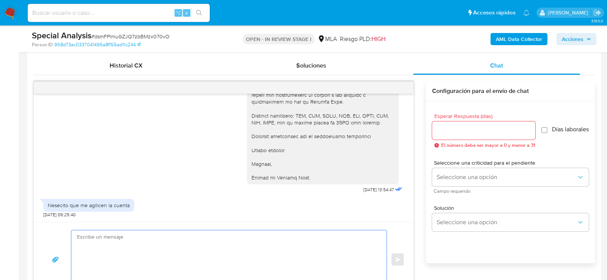
click at [189, 235] on textarea at bounding box center [227, 259] width 300 height 58
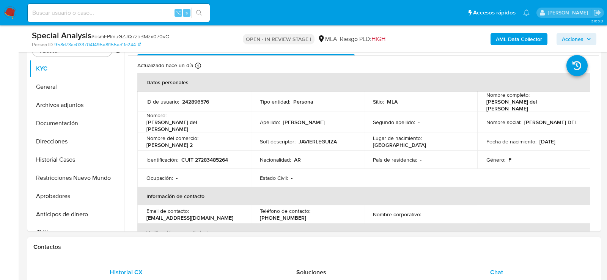
scroll to position [188, 0]
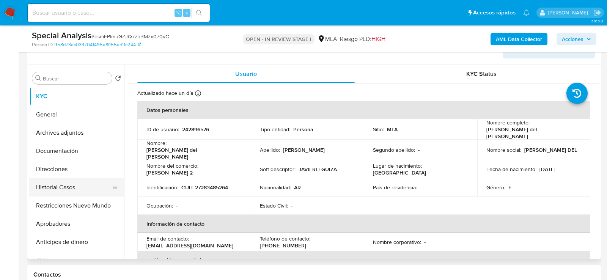
click at [60, 187] on button "Historial Casos" at bounding box center [73, 187] width 89 height 18
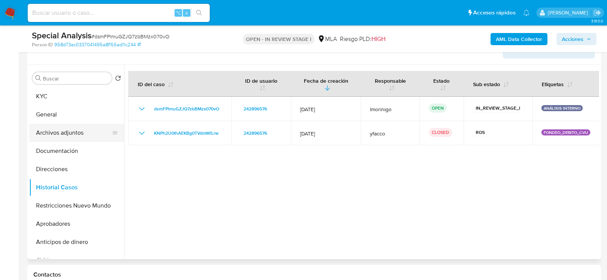
click at [63, 133] on button "Archivos adjuntos" at bounding box center [73, 133] width 89 height 18
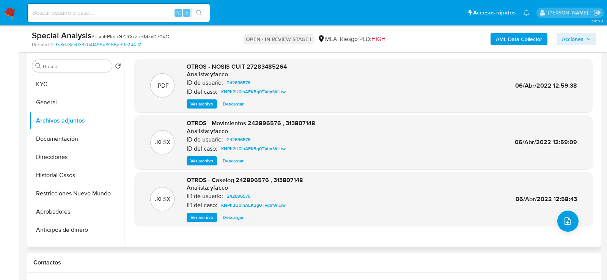
scroll to position [207, 0]
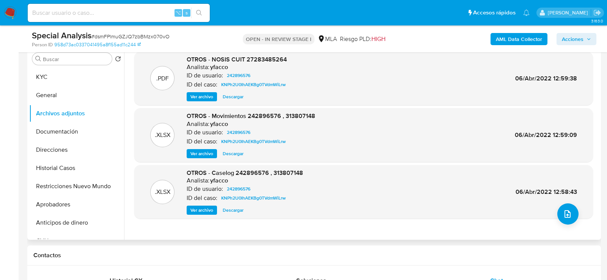
click at [207, 208] on span "Ver archivo" at bounding box center [202, 211] width 23 height 8
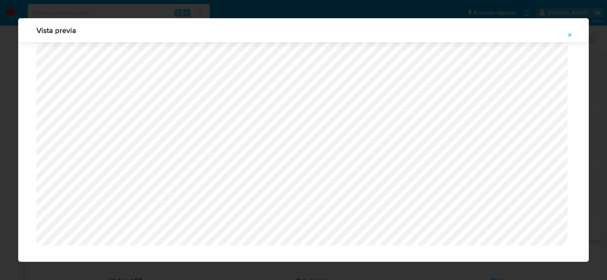
scroll to position [496, 0]
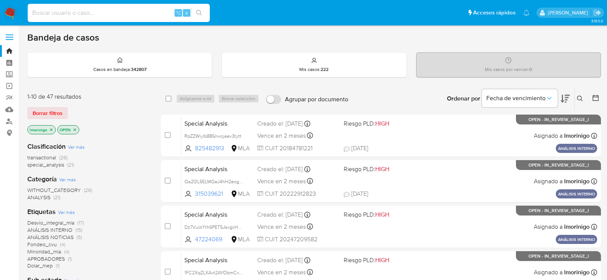
click at [138, 13] on input at bounding box center [119, 13] width 182 height 10
paste input "1txiSuZGoFMrRW2hMzHYoQDD"
type input "1txiSuZGoFMrRW2hMzHYoQDD"
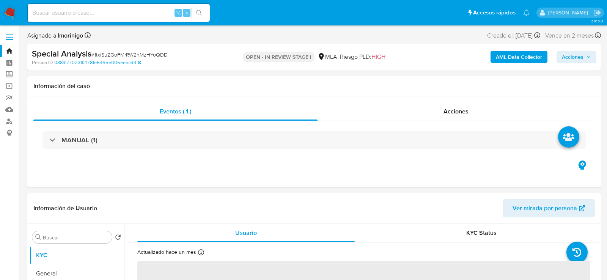
select select "10"
click at [161, 14] on input at bounding box center [119, 13] width 182 height 10
paste input "1txiSuZGoFMrRW2hMzHYoQDD"
type input "1txiSuZGoFMrRW2hMzHYoQDD"
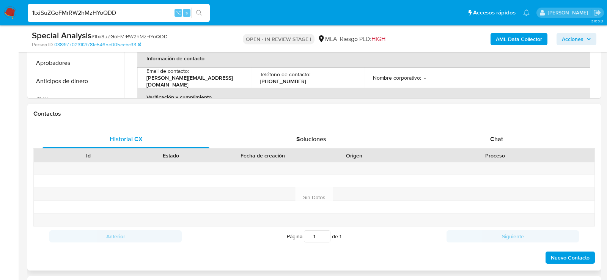
scroll to position [314, 0]
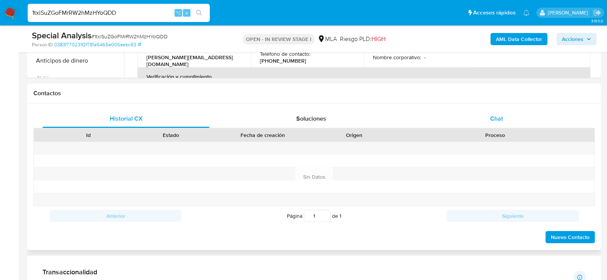
click at [479, 121] on div "Chat" at bounding box center [496, 119] width 167 height 18
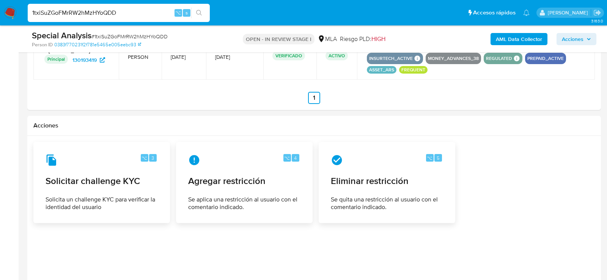
scroll to position [1192, 0]
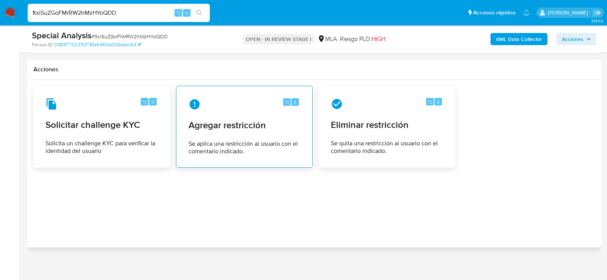
click at [217, 142] on span "Se aplica una restricción al usuario con el comentario indicado." at bounding box center [245, 147] width 112 height 15
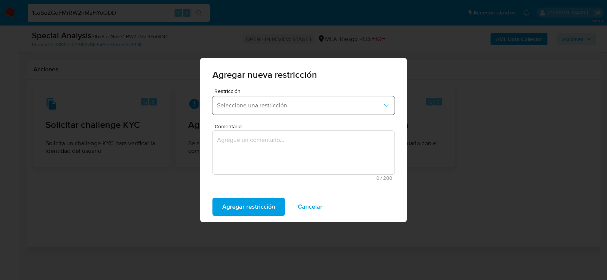
click at [242, 107] on span "Seleccione una restricción" at bounding box center [300, 106] width 166 height 8
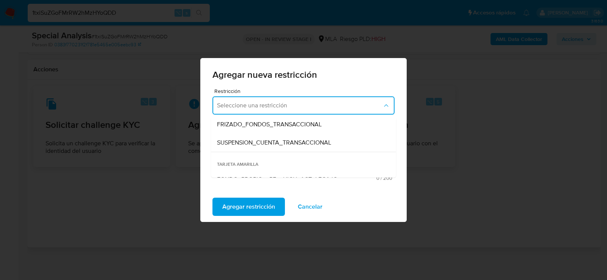
scroll to position [94, 0]
click at [242, 137] on span "SUSPENSION_CUENTA_TRANSACCIONAL" at bounding box center [274, 141] width 114 height 8
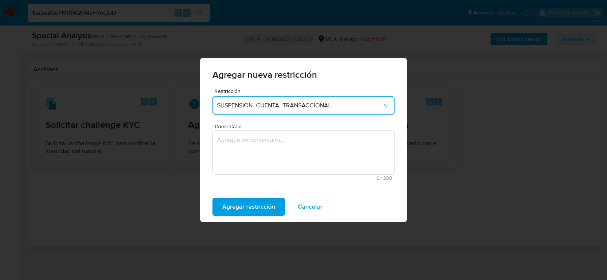
click at [242, 137] on textarea "Comentario" at bounding box center [304, 152] width 182 height 43
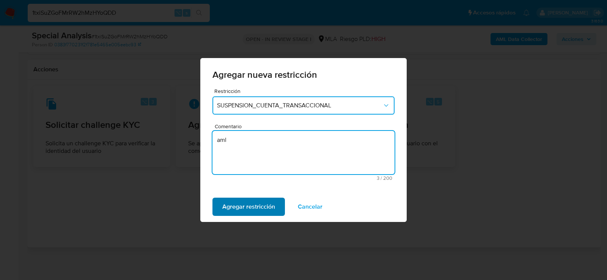
type textarea "aml"
click at [235, 208] on span "Agregar restricción" at bounding box center [248, 207] width 53 height 17
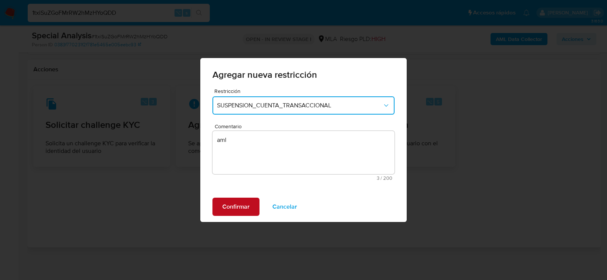
click at [235, 208] on span "Confirmar" at bounding box center [235, 207] width 27 height 17
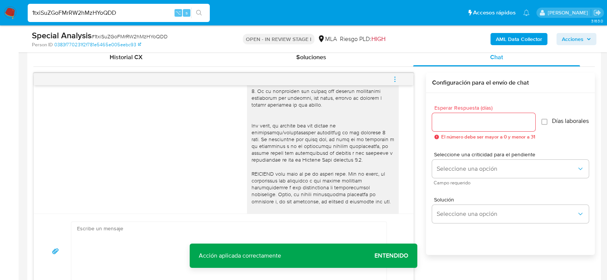
scroll to position [0, 0]
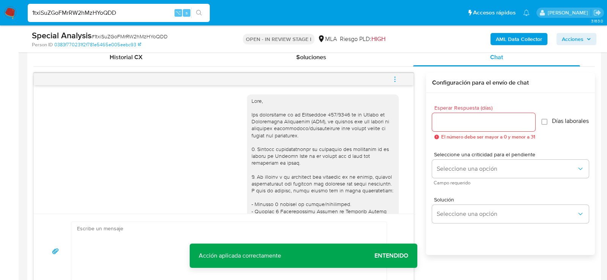
click at [394, 79] on icon "menu-action" at bounding box center [395, 79] width 7 height 7
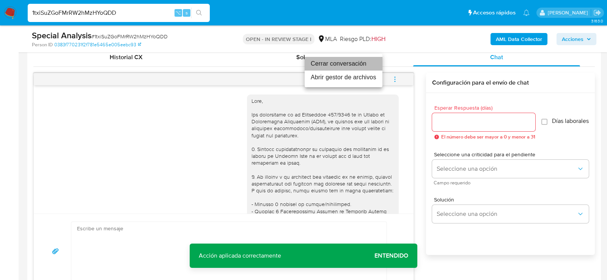
click at [340, 65] on li "Cerrar conversación" at bounding box center [344, 64] width 78 height 14
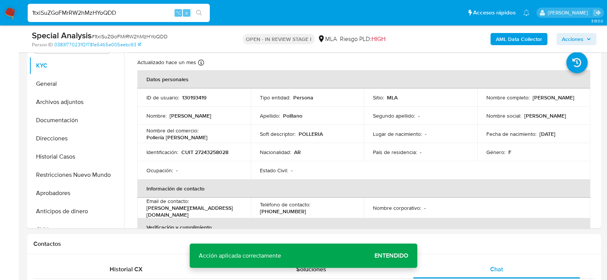
scroll to position [160, 0]
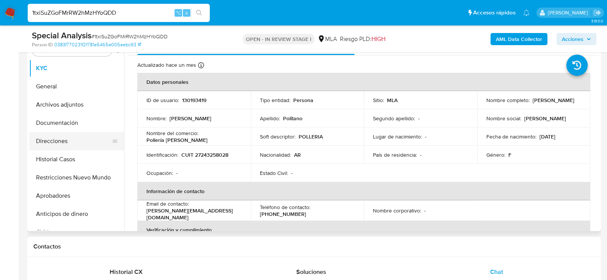
click at [59, 142] on button "Direcciones" at bounding box center [73, 141] width 89 height 18
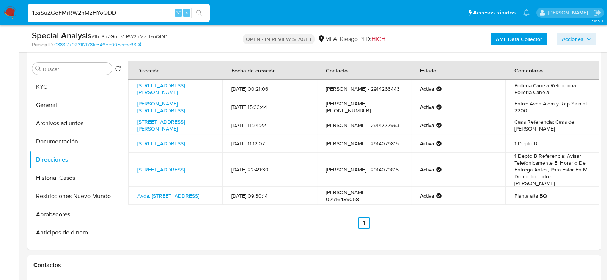
scroll to position [140, 0]
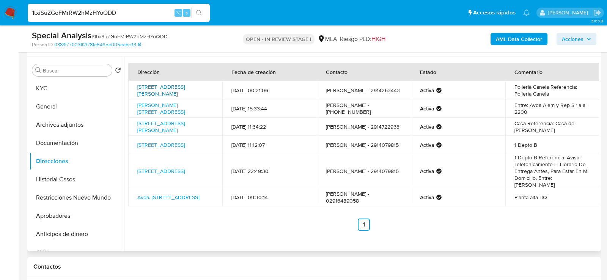
click at [159, 90] on link "Calle Vieytes 519, Bahía Blanca, Buenos Aires, 8000, Argentina 519" at bounding box center [160, 90] width 47 height 14
click at [185, 109] on link "Martinez Estrada 680, Bahía Blanca, Buenos Aires, 8000, Argentina 680" at bounding box center [160, 108] width 47 height 14
click at [210, 117] on td "Martinez Estrada 680, Bahía Blanca, Buenos Aires, 8000, Argentina 680" at bounding box center [175, 108] width 94 height 18
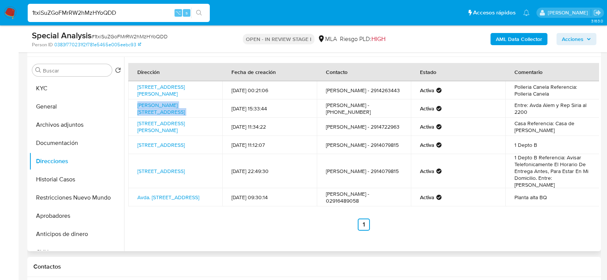
copy td "Martinez Estrada 680, Bahía Blanca, Buenos Aires, 8000, Argentina 680"
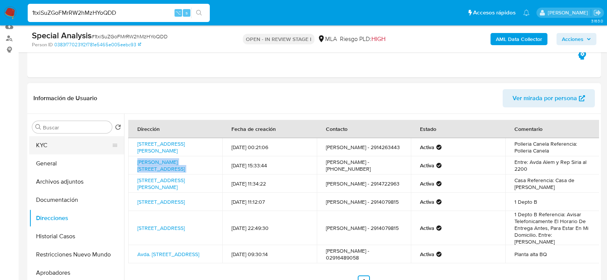
click at [65, 142] on button "KYC" at bounding box center [73, 145] width 89 height 18
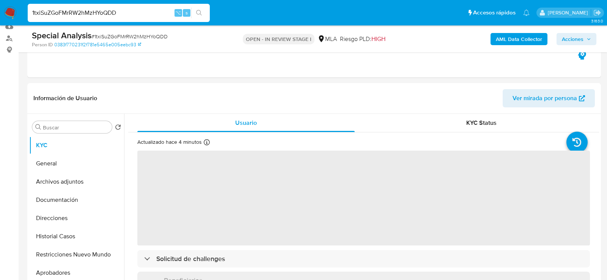
scroll to position [81, 0]
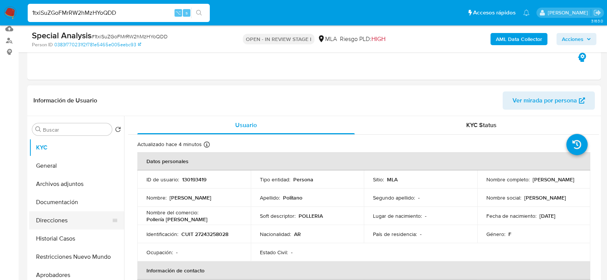
click at [58, 217] on button "Direcciones" at bounding box center [73, 220] width 89 height 18
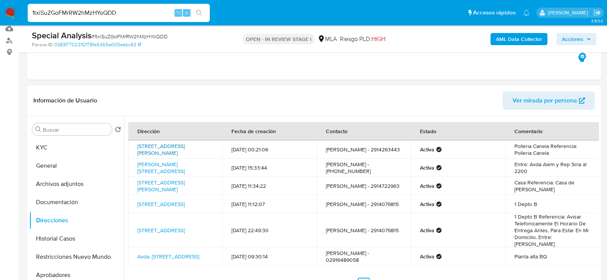
click at [161, 153] on link "Calle Vieytes 519, Bahía Blanca, Buenos Aires, 8000, Argentina 519" at bounding box center [160, 149] width 47 height 14
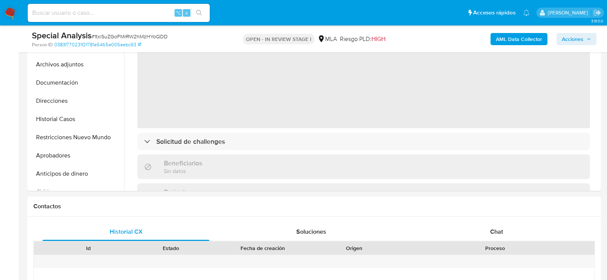
scroll to position [257, 0]
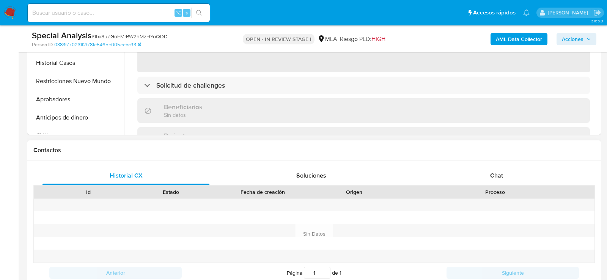
select select "10"
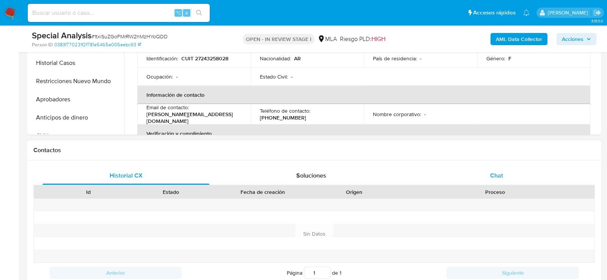
click at [533, 167] on div "Chat" at bounding box center [496, 176] width 167 height 18
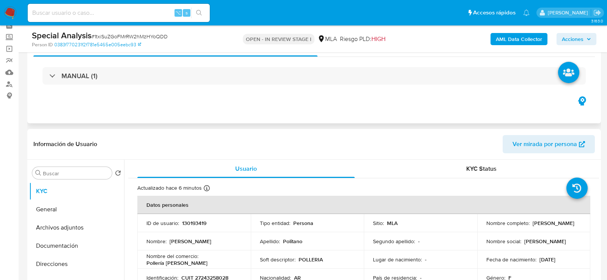
scroll to position [0, 0]
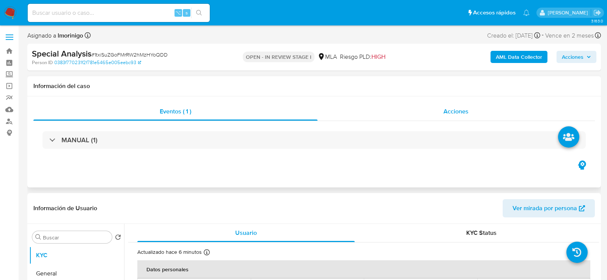
click at [440, 120] on div "Acciones" at bounding box center [457, 112] width 278 height 18
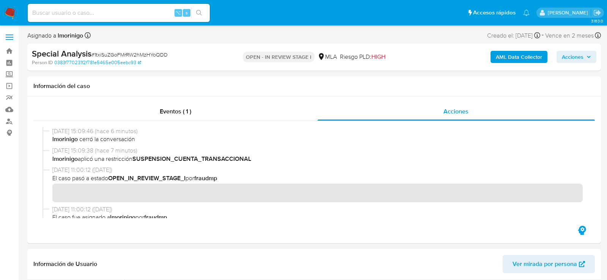
click at [102, 1] on nav "Pausado Ver notificaciones ⌥ s Accesos rápidos Presiona las siguientes teclas p…" at bounding box center [303, 12] width 607 height 25
click at [102, 8] on input at bounding box center [119, 13] width 182 height 10
paste input "RgYrgaO1QCMzMgAqbPD1kTfU"
type input "RgYrgaO1QCMzMgAqbPD1kTfU"
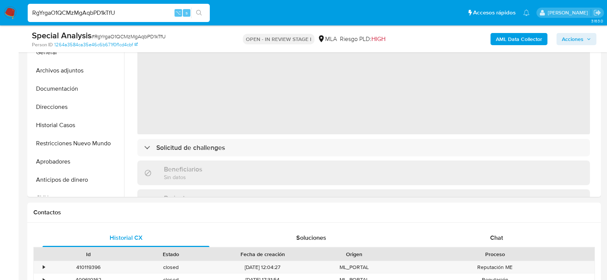
scroll to position [204, 0]
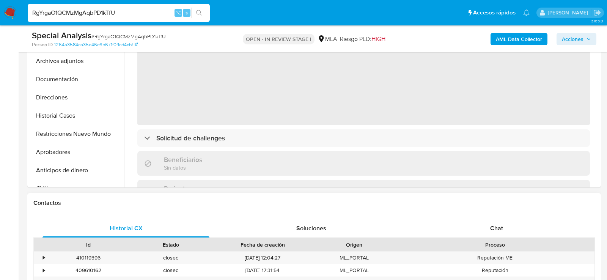
select select "10"
click at [486, 219] on div "Chat" at bounding box center [496, 228] width 167 height 18
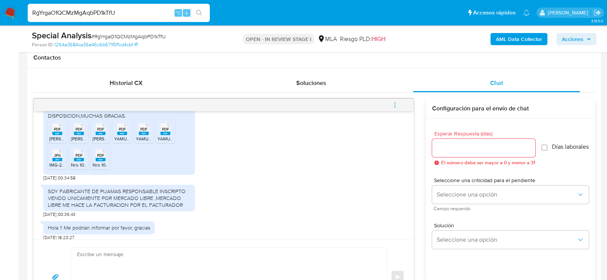
scroll to position [929, 0]
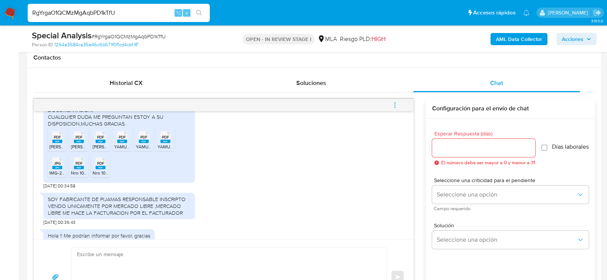
click at [56, 143] on rect at bounding box center [57, 141] width 10 height 3
click at [83, 143] on rect at bounding box center [79, 141] width 10 height 3
click at [101, 143] on rect at bounding box center [101, 141] width 10 height 3
click at [120, 143] on rect at bounding box center [122, 141] width 10 height 3
click at [142, 144] on icon "PDF" at bounding box center [144, 137] width 10 height 13
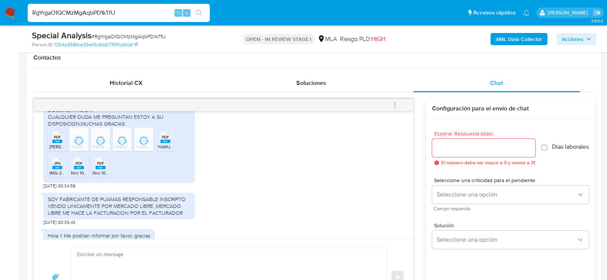
click at [167, 150] on span "YAMUS CCMA MONOTRIBUTO (1).pdf" at bounding box center [196, 147] width 76 height 6
click at [58, 166] on span "JPG" at bounding box center [57, 163] width 7 height 5
click at [82, 169] on rect at bounding box center [79, 167] width 10 height 3
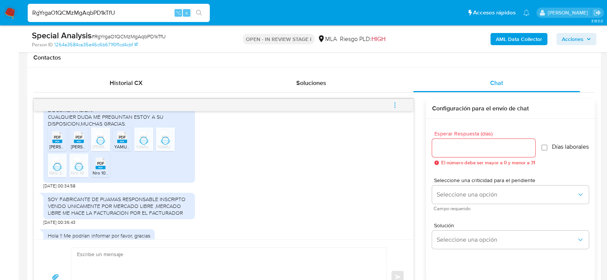
click at [105, 170] on div "PDF PDF" at bounding box center [101, 162] width 16 height 15
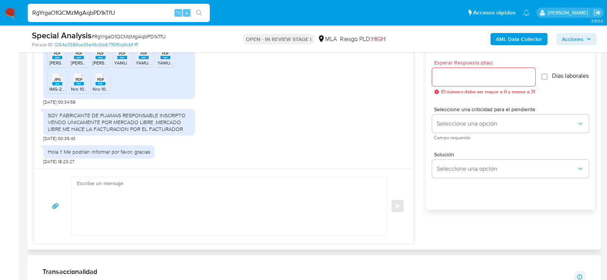
scroll to position [421, 0]
click at [208, 200] on textarea at bounding box center [227, 206] width 300 height 58
click at [200, 190] on textarea "Hola, muchas gracias por la respuesta brindada. No obstante, la document" at bounding box center [227, 206] width 300 height 58
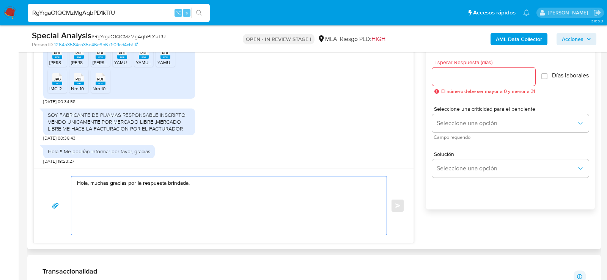
paste textarea "No obstante, verificamos que dicha documentación expone un nivel de facturación…"
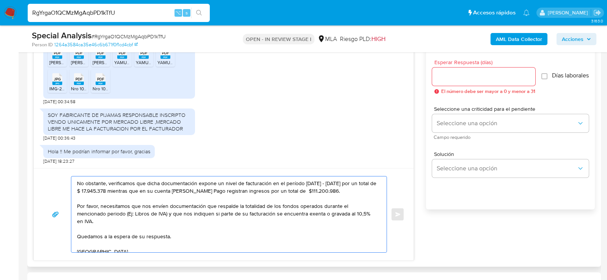
scroll to position [16, 0]
click at [315, 179] on textarea "Hola, muchas gracias por la respuesta brindada. No obstante, verificamos que di…" at bounding box center [227, 215] width 300 height 76
paste textarea "MARZ"
click at [345, 177] on textarea "Hola, muchas gracias por la respuesta brindada. No obstante, verificamos que di…" at bounding box center [227, 215] width 300 height 76
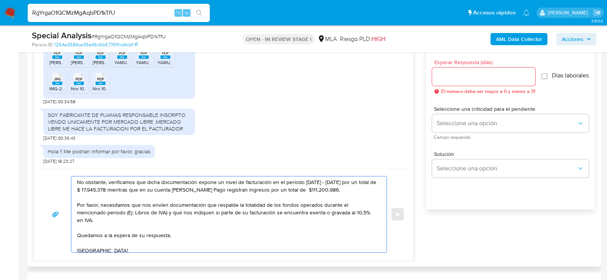
click at [345, 177] on textarea "Hola, muchas gracias por la respuesta brindada. No obstante, verificamos que di…" at bounding box center [227, 215] width 300 height 76
paste textarea "MAYO"
drag, startPoint x: 98, startPoint y: 188, endPoint x: 125, endPoint y: 189, distance: 27.4
click at [125, 190] on textarea "Hola, muchas gracias por la respuesta brindada. No obstante, verificamos que di…" at bounding box center [227, 215] width 300 height 76
paste textarea "$ 33.891.596,35"
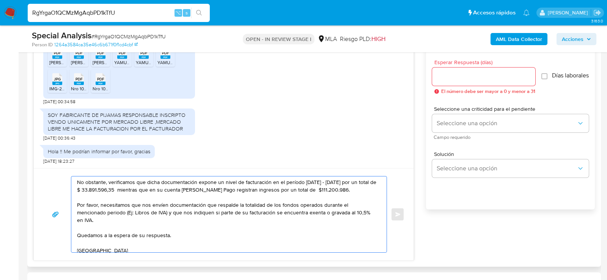
click at [103, 189] on textarea "Hola, muchas gracias por la respuesta brindada. No obstante, verificamos que di…" at bounding box center [227, 215] width 300 height 76
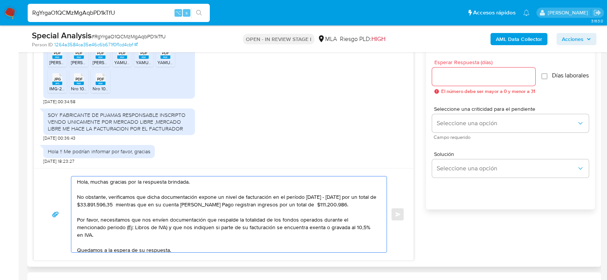
scroll to position [0, 0]
drag, startPoint x: 106, startPoint y: 243, endPoint x: 76, endPoint y: 173, distance: 75.2
click at [76, 173] on div "Hola, muchas gracias por la respuesta brindada. No obstante, verificamos que di…" at bounding box center [224, 214] width 380 height 92
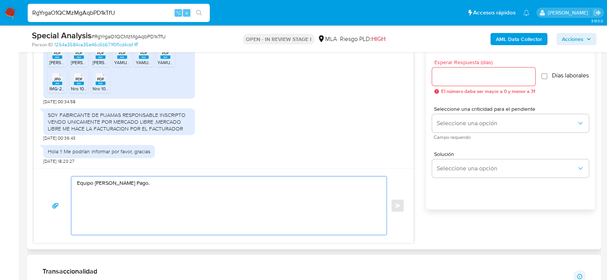
type textarea "Equipo de Mercado Pago."
click at [121, 200] on textarea "Equipo de Mercado Pago." at bounding box center [227, 206] width 300 height 58
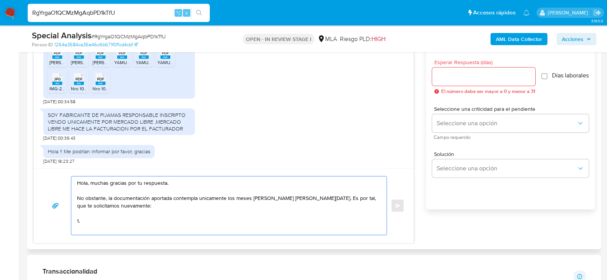
paste textarea "- Últimas 6 Declaraciones Juradas de Ingresos Brutos (donde se visualice la bas…"
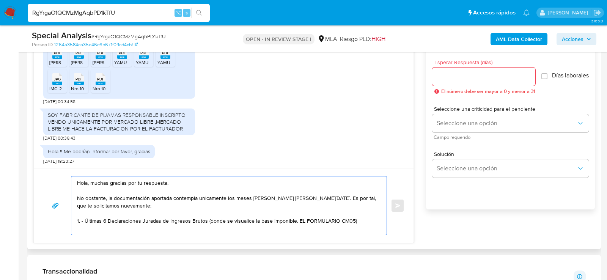
click at [298, 219] on textarea "Hola, muchas gracias por tu respuesta. No obstante, la documentación aportada c…" at bounding box center [227, 206] width 300 height 58
click at [363, 219] on textarea "Hola, muchas gracias por tu respuesta. No obstante, la documentación aportada c…" at bounding box center [227, 206] width 300 height 58
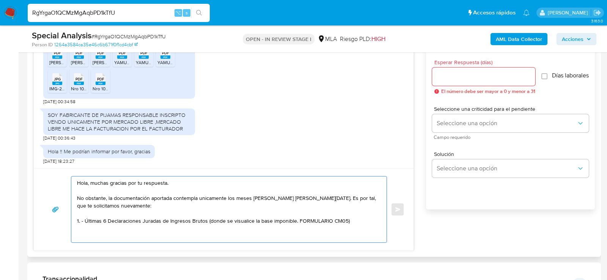
paste textarea "Tené en cuenta que, además de los ejemplos mencionados, podés adjuntar voluntar…"
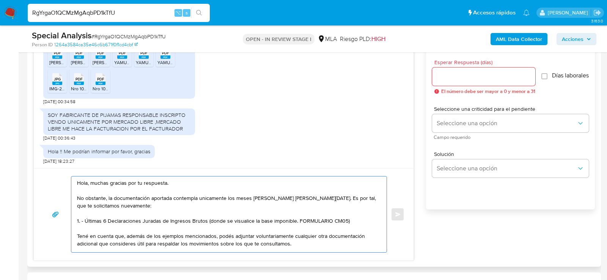
scroll to position [5, 0]
click at [160, 228] on textarea "Hola, muchas gracias por tu respuesta. No obstante, la documentación aportada c…" at bounding box center [227, 215] width 300 height 76
click at [254, 248] on textarea "Hola, muchas gracias por tu respuesta. No obstante, la documentación aportada c…" at bounding box center [227, 215] width 300 height 76
paste textarea "Es importante que sepas que, en caso de no responder a lo solicitado o si lo pr…"
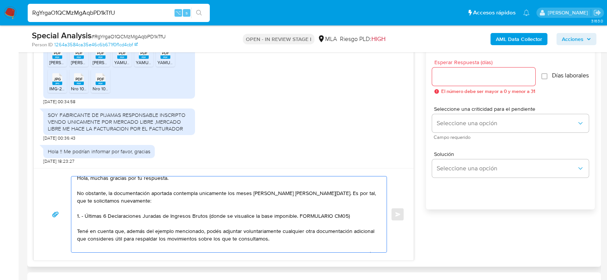
scroll to position [4, 0]
click at [84, 214] on textarea "Hola, muchas gracias por tu respuesta. No obstante, la documentación aportada c…" at bounding box center [227, 215] width 300 height 76
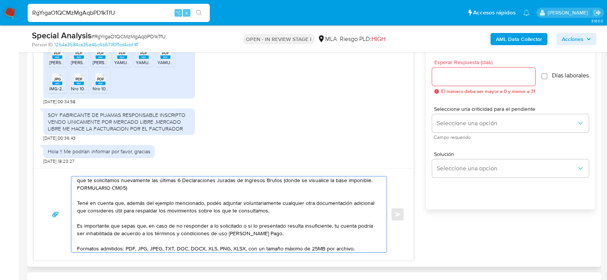
scroll to position [26, 0]
type textarea "Hola, muchas gracias por tu respuesta. No obstante, la documentación aportada c…"
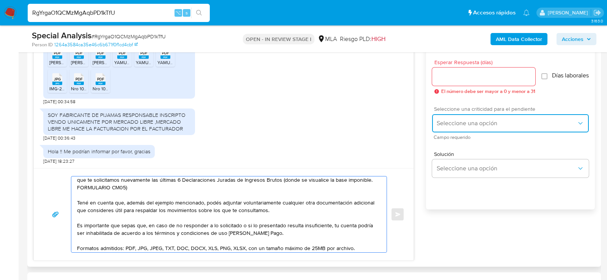
click at [452, 121] on button "Seleccione una opción" at bounding box center [510, 123] width 157 height 18
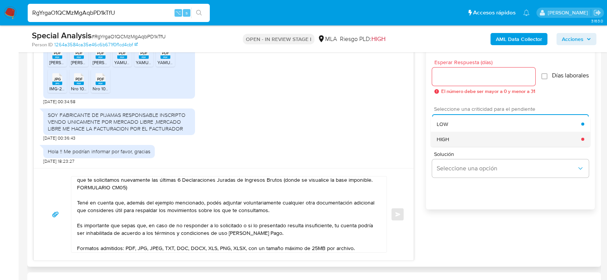
click at [446, 143] on span "HIGH" at bounding box center [443, 139] width 13 height 7
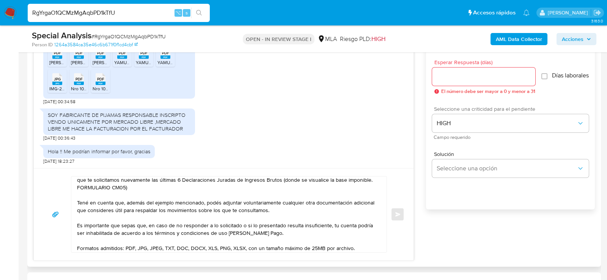
click at [441, 70] on div at bounding box center [483, 77] width 103 height 18
click at [441, 73] on input "Esperar Respuesta (días)" at bounding box center [483, 77] width 103 height 10
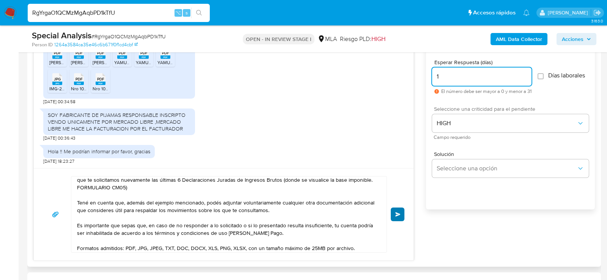
type input "1"
click at [402, 209] on button "Enviar" at bounding box center [398, 215] width 14 height 14
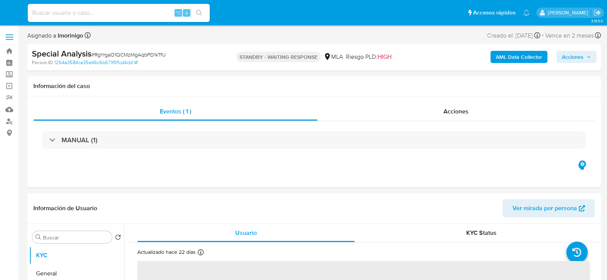
select select "10"
click at [114, 14] on input at bounding box center [119, 13] width 182 height 10
paste input "EIo33u7abyxSMNDrcg3Y3NuD"
type input "EIo33u7abyxSMNDrcg3Y3NuD"
select select "10"
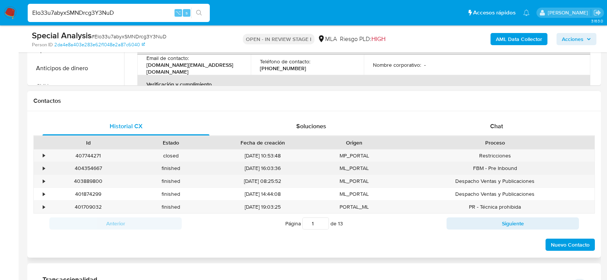
scroll to position [320, 0]
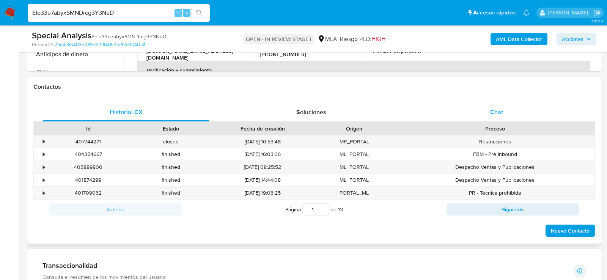
click at [518, 109] on div "Chat" at bounding box center [496, 112] width 167 height 18
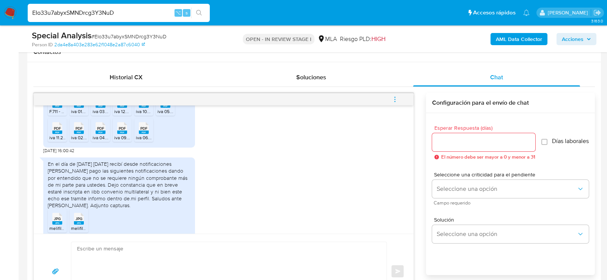
scroll to position [893, 0]
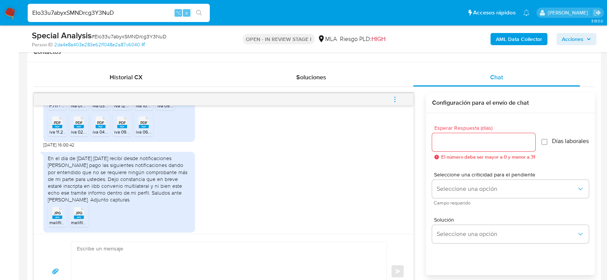
click at [54, 109] on span "F.711 - DJ GPH.pdf" at bounding box center [67, 106] width 36 height 6
click at [80, 109] on span "iva 01.2025.pdf" at bounding box center [86, 106] width 30 height 6
click at [101, 109] on span "iva 03.2025.pdf" at bounding box center [109, 106] width 32 height 6
click at [117, 109] on span "iva 12.2024.pdf" at bounding box center [129, 106] width 30 height 6
click at [137, 109] on span "iva 10.2024.pdf" at bounding box center [151, 106] width 30 height 6
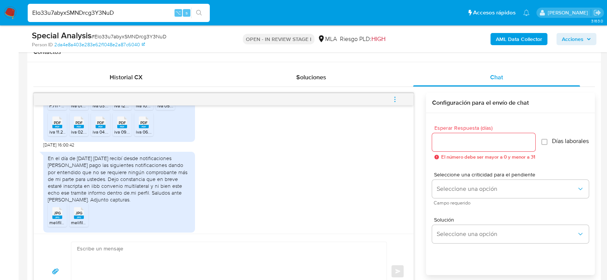
click at [168, 109] on span "iva 05.2025.pdf" at bounding box center [174, 106] width 32 height 6
click at [54, 135] on span "iva 11.2024.pdf" at bounding box center [63, 132] width 29 height 6
click at [79, 135] on span "iva 02.2025.pdf" at bounding box center [87, 132] width 32 height 6
click at [101, 135] on span "iva 04.2025.pdf" at bounding box center [109, 132] width 32 height 6
click at [127, 135] on span "iva 09.2024.pdf" at bounding box center [130, 132] width 32 height 6
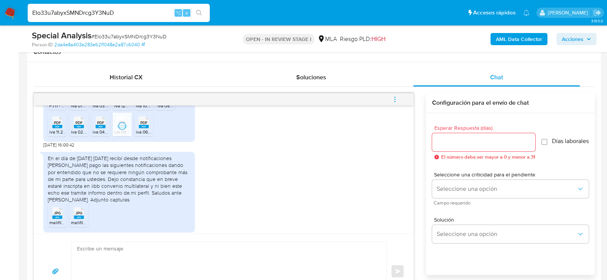
click at [144, 135] on span "iva 06.2025.pdf" at bounding box center [152, 132] width 32 height 6
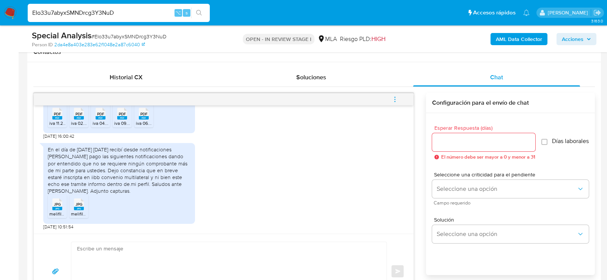
scroll to position [929, 0]
click at [52, 203] on div "JPG JPG" at bounding box center [57, 203] width 16 height 15
click at [79, 207] on rect at bounding box center [79, 208] width 10 height 3
drag, startPoint x: 66, startPoint y: 223, endPoint x: 44, endPoint y: 224, distance: 22.8
click at [44, 224] on span "[DATE] 10:51:54" at bounding box center [58, 227] width 30 height 6
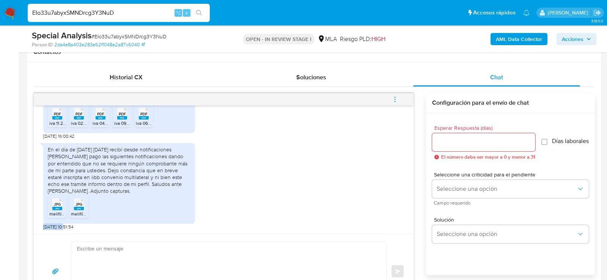
copy span "30/09/2025"
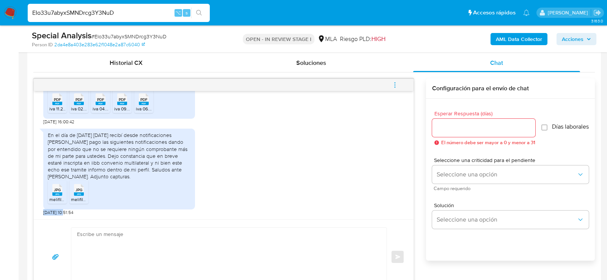
scroll to position [391, 0]
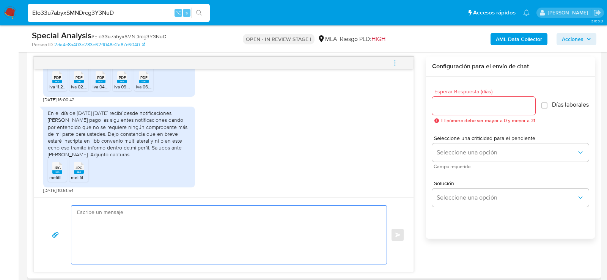
click at [186, 219] on textarea at bounding box center [227, 235] width 300 height 58
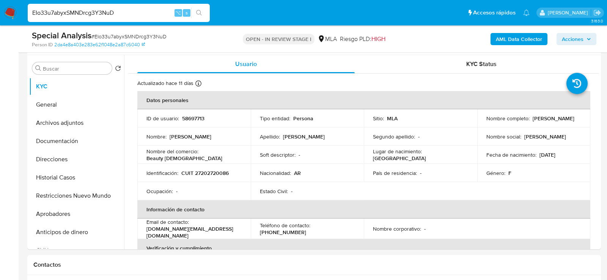
scroll to position [130, 0]
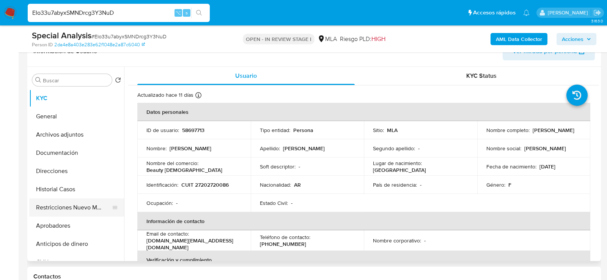
click at [61, 208] on button "Restricciones Nuevo Mundo" at bounding box center [73, 208] width 89 height 18
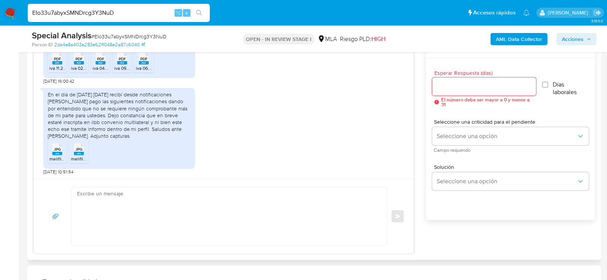
scroll to position [411, 0]
click at [245, 194] on textarea at bounding box center [227, 215] width 300 height 58
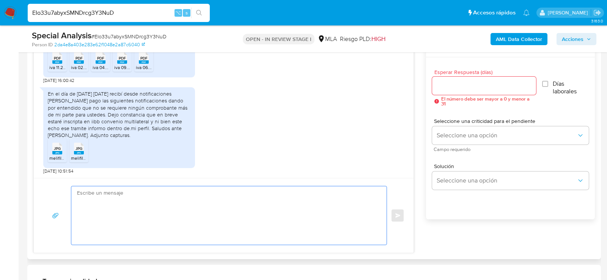
paste textarea "Hola, ¡Muchas gracias por tu respuesta! Confirmamos la recepción de la document…"
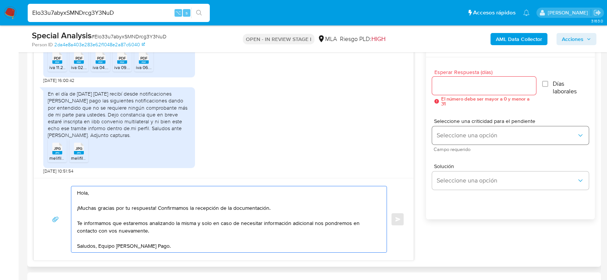
type textarea "Hola, ¡Muchas gracias por tu respuesta! Confirmamos la recepción de la document…"
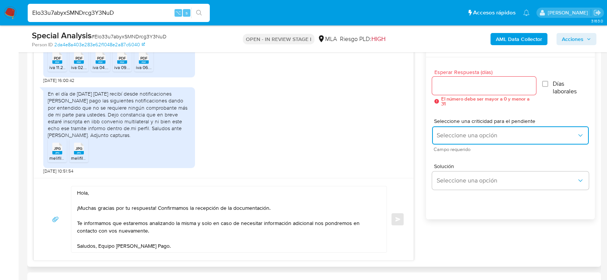
click at [465, 135] on span "Seleccione una opción" at bounding box center [507, 136] width 140 height 8
click at [459, 135] on div "LOW" at bounding box center [507, 136] width 140 height 15
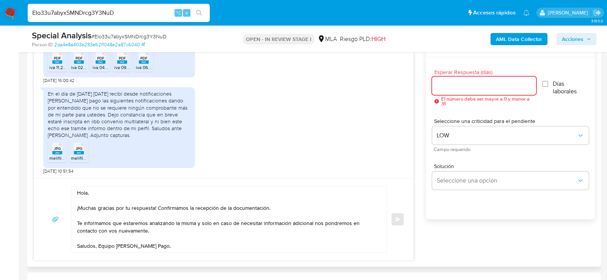
click at [456, 88] on input "Esperar Respuesta (días)" at bounding box center [484, 86] width 104 height 10
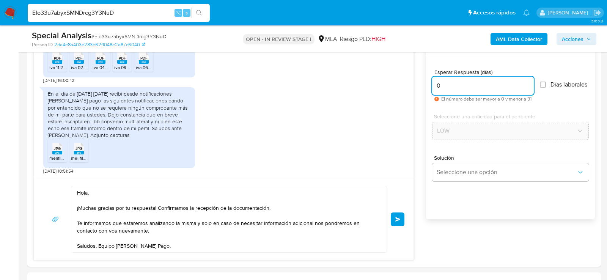
type input "0"
click at [143, 33] on span "# EIo33u7abyxSMNDrcg3Y3NuD" at bounding box center [128, 37] width 75 height 8
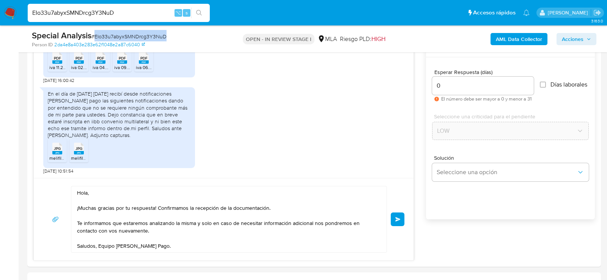
click at [143, 33] on span "# EIo33u7abyxSMNDrcg3Y3NuD" at bounding box center [128, 37] width 75 height 8
copy span "EIo33u7abyxSMNDrcg3Y3NuD"
click at [399, 220] on button "Enviar" at bounding box center [398, 220] width 14 height 14
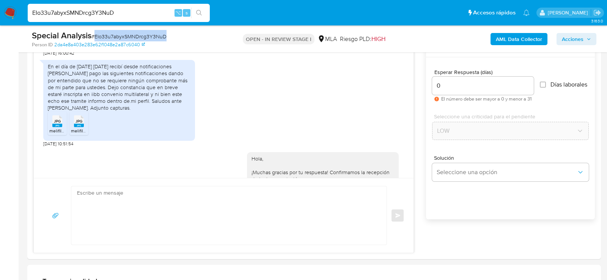
scroll to position [1020, 0]
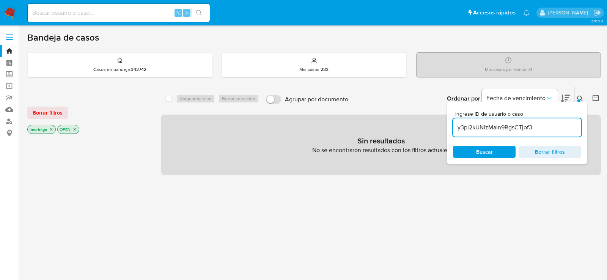
click at [507, 129] on input "y3pi2kUNlzMaIn9RgsCTjof3" at bounding box center [517, 128] width 128 height 10
type input "EIo33u7abyxSMNDrcg3Y3NuD"
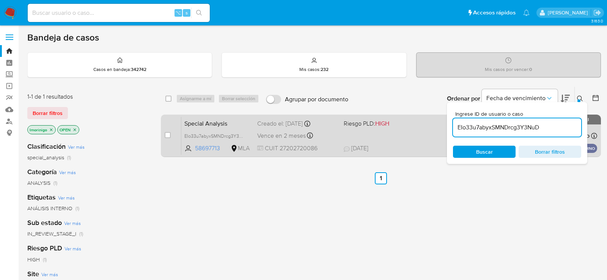
click at [171, 132] on div "case-item-checkbox No es posible asignar el caso" at bounding box center [173, 136] width 17 height 38
click at [170, 132] on input "checkbox" at bounding box center [168, 135] width 6 height 6
checkbox input "true"
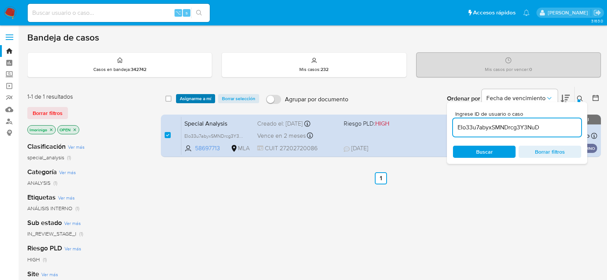
click at [186, 98] on span "Asignarme a mí" at bounding box center [196, 99] width 32 height 8
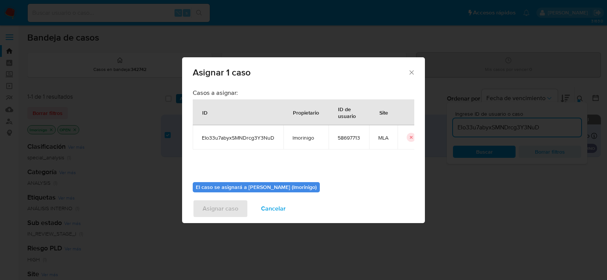
scroll to position [39, 0]
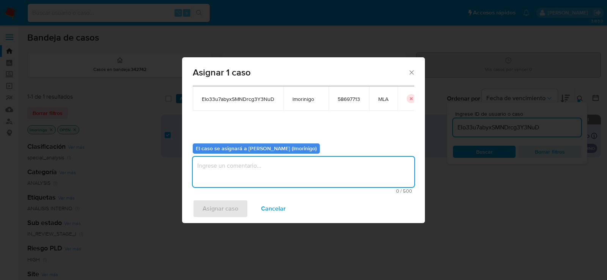
click at [234, 171] on textarea "assign-modal" at bounding box center [304, 172] width 222 height 30
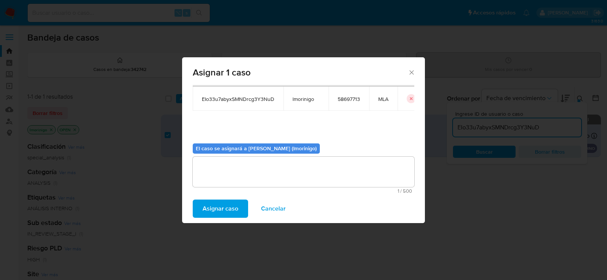
click at [224, 210] on span "Asignar caso" at bounding box center [221, 208] width 36 height 17
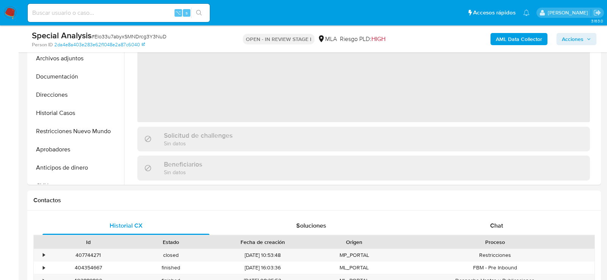
scroll to position [371, 0]
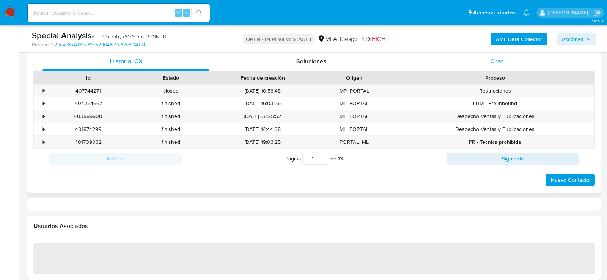
select select "10"
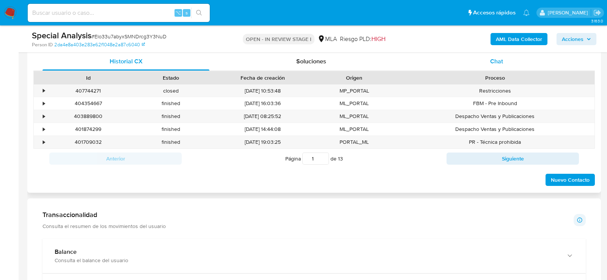
click at [523, 60] on div "Chat" at bounding box center [496, 61] width 167 height 18
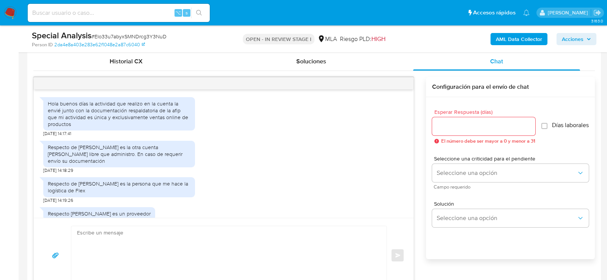
scroll to position [792, 0]
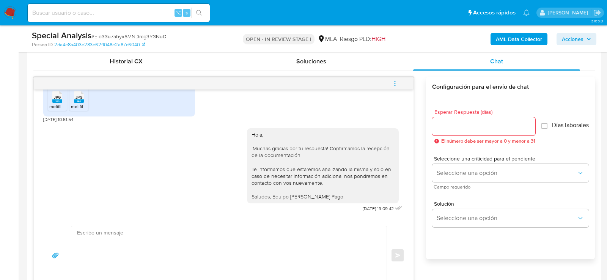
click at [395, 83] on icon "menu-action" at bounding box center [394, 83] width 1 height 1
click at [350, 68] on li "Cerrar conversación" at bounding box center [344, 68] width 78 height 14
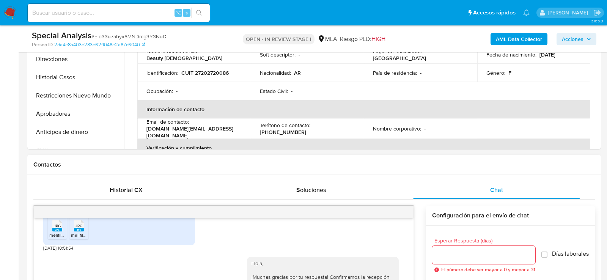
scroll to position [166, 0]
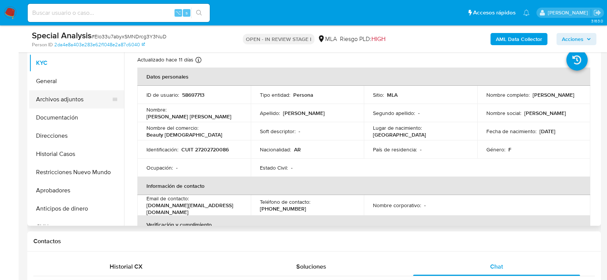
click at [47, 104] on button "Archivos adjuntos" at bounding box center [73, 99] width 89 height 18
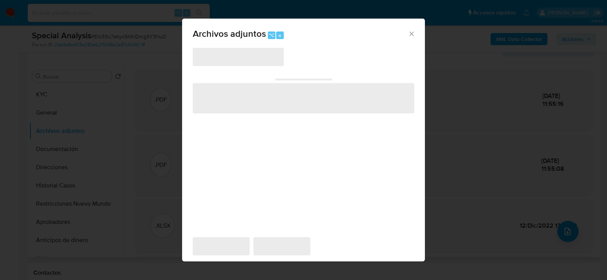
scroll to position [138, 0]
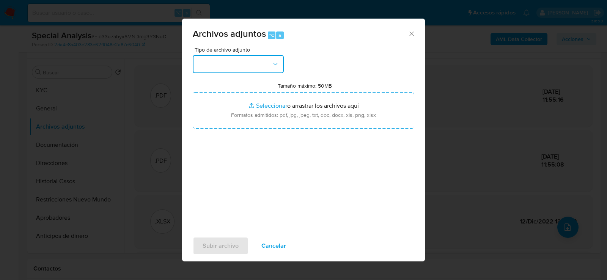
click at [266, 62] on button "button" at bounding box center [238, 64] width 91 height 18
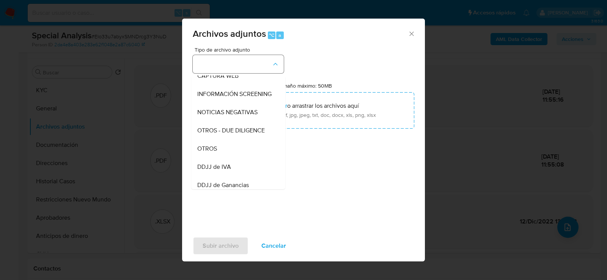
scroll to position [96, 0]
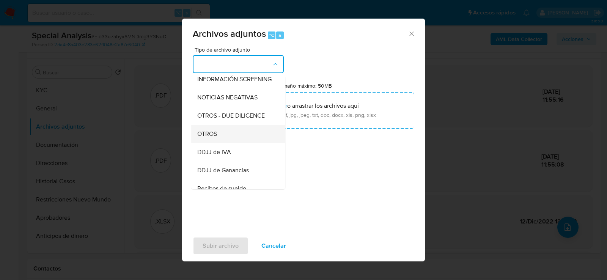
click at [246, 128] on div "OTROS" at bounding box center [235, 134] width 77 height 18
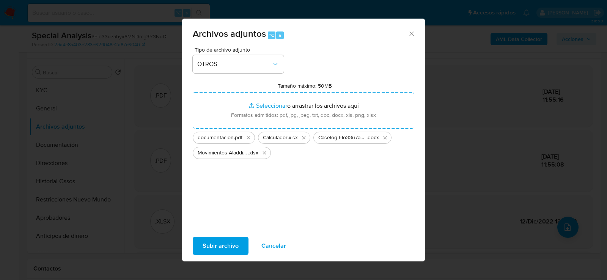
click at [223, 246] on span "Subir archivo" at bounding box center [221, 246] width 36 height 17
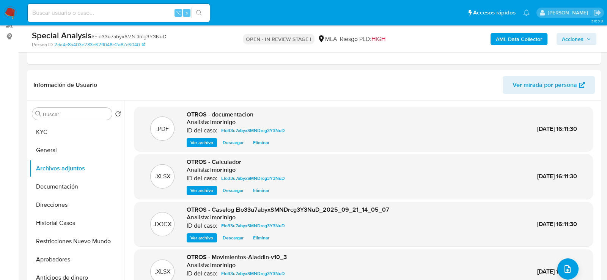
scroll to position [99, 0]
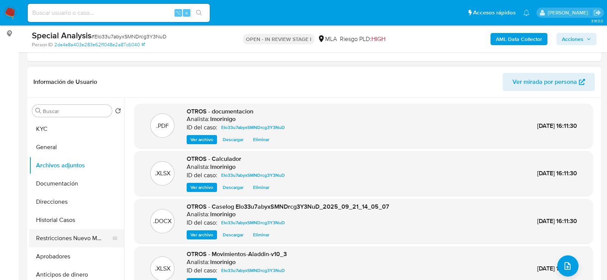
click at [58, 235] on button "Restricciones Nuevo Mundo" at bounding box center [73, 238] width 89 height 18
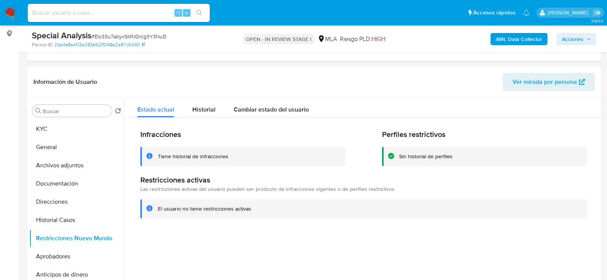
click at [572, 41] on span "Acciones" at bounding box center [573, 39] width 22 height 12
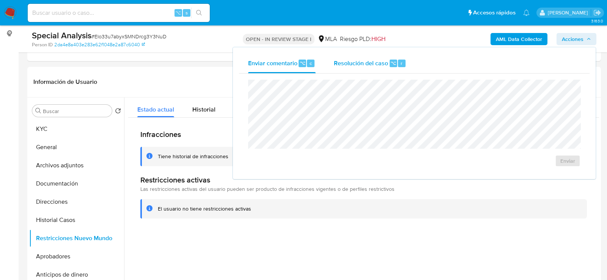
click at [391, 63] on span "⌥" at bounding box center [394, 63] width 6 height 7
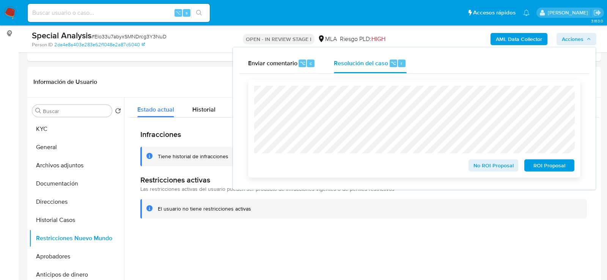
click at [489, 165] on span "No ROI Proposal" at bounding box center [493, 165] width 39 height 11
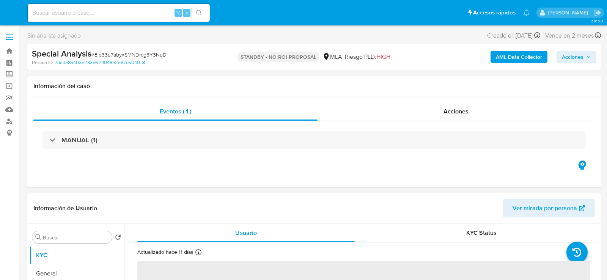
select select "10"
click at [133, 10] on input at bounding box center [119, 13] width 182 height 10
paste input "vQ27V94OQs8LT9n5THPKkzDZ"
type input "vQ27V94OQs8LT9n5THPKkzDZ"
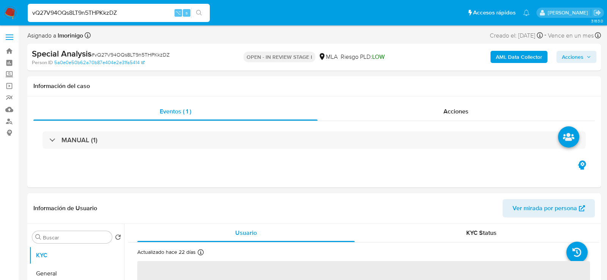
select select "10"
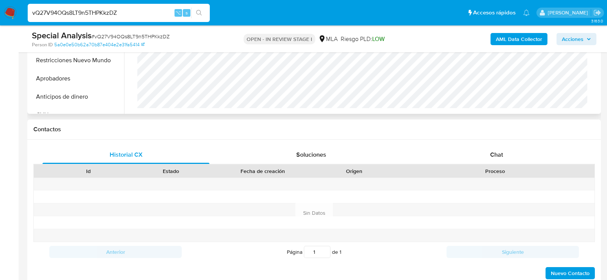
scroll to position [278, 0]
click at [469, 169] on div "Proceso" at bounding box center [495, 171] width 188 height 8
click at [474, 161] on div "Chat" at bounding box center [496, 154] width 167 height 18
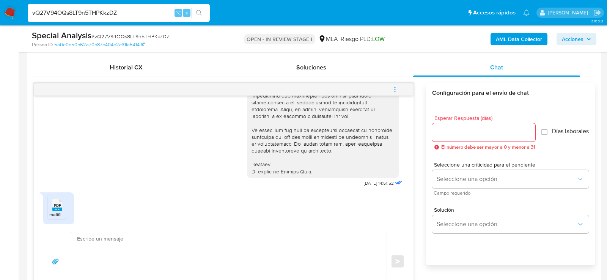
scroll to position [366, 0]
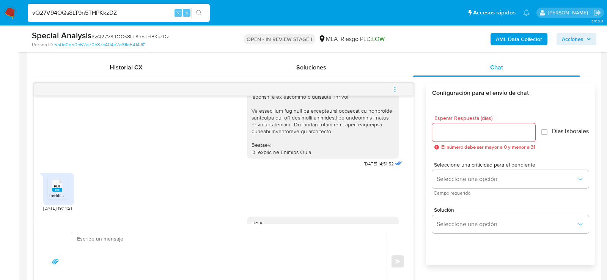
click at [69, 188] on div "PDF PDF melifile3138691515977800228.pdf" at bounding box center [58, 189] width 31 height 32
click at [62, 186] on div "PDF PDF" at bounding box center [57, 185] width 16 height 15
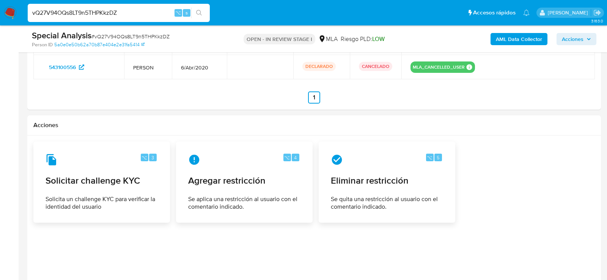
scroll to position [1189, 0]
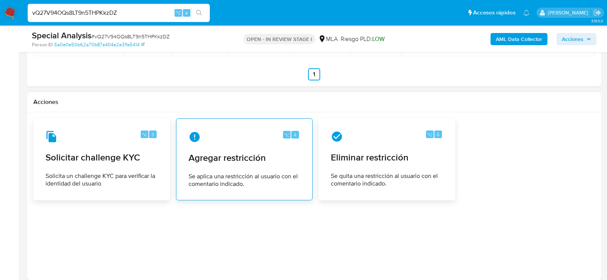
click at [227, 159] on span "Agregar restricción" at bounding box center [245, 157] width 112 height 11
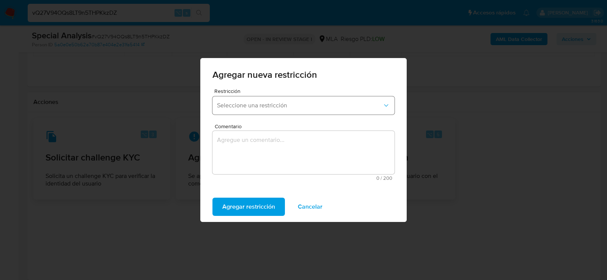
click at [240, 101] on button "Seleccione una restricción" at bounding box center [304, 105] width 182 height 18
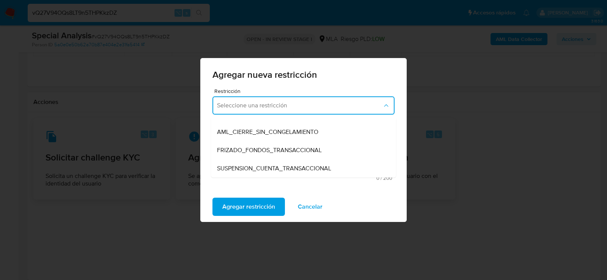
scroll to position [71, 0]
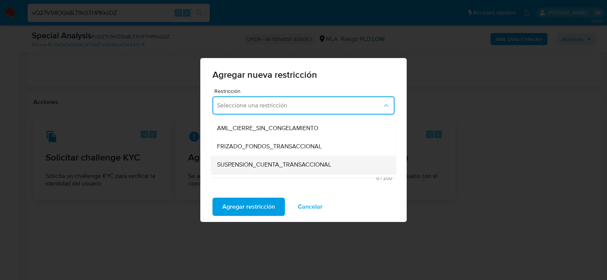
click at [236, 161] on span "SUSPENSION_CUENTA_TRANSACCIONAL" at bounding box center [274, 165] width 114 height 8
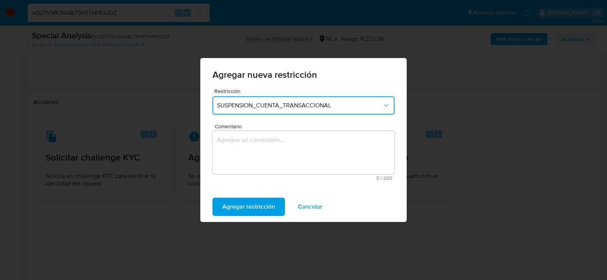
click at [236, 160] on textarea "Comentario" at bounding box center [304, 152] width 182 height 43
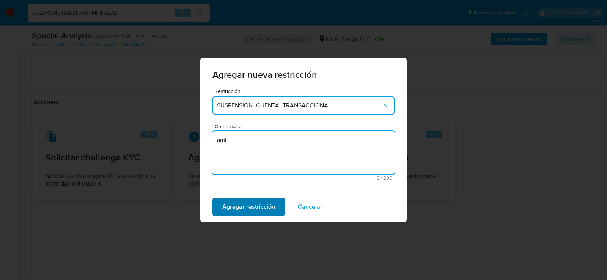
type textarea "aml"
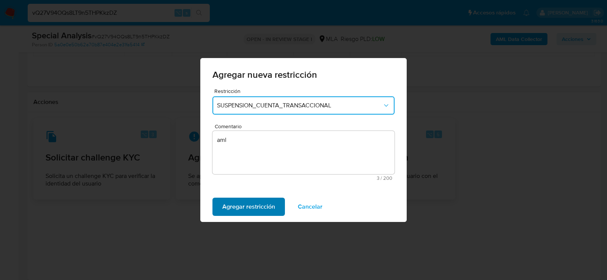
click at [239, 199] on span "Agregar restricción" at bounding box center [248, 207] width 53 height 17
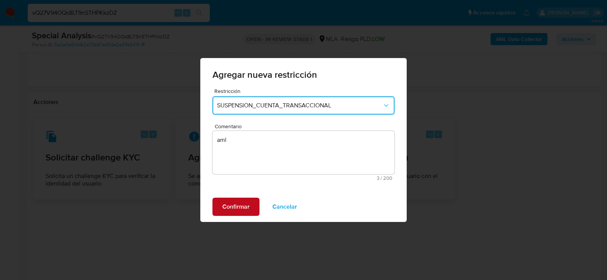
click at [230, 205] on span "Confirmar" at bounding box center [235, 207] width 27 height 17
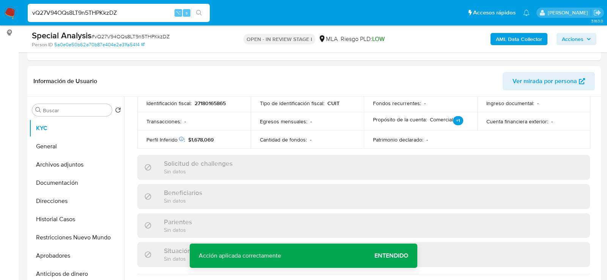
scroll to position [0, 0]
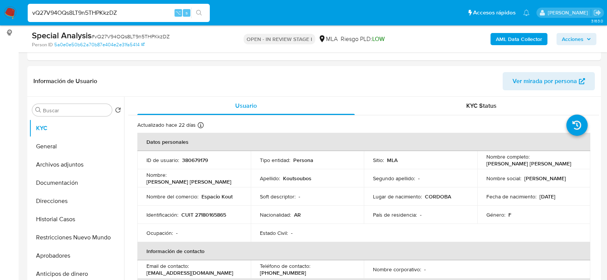
click at [117, 9] on input "vQ27V94OQs8LT9n5THPKkzDZ" at bounding box center [119, 13] width 182 height 10
paste input "OdjKsQ5VJuc1EQknhrIy4z49"
type input "OdjKsQ5VJuc1EQknhrIy4z49"
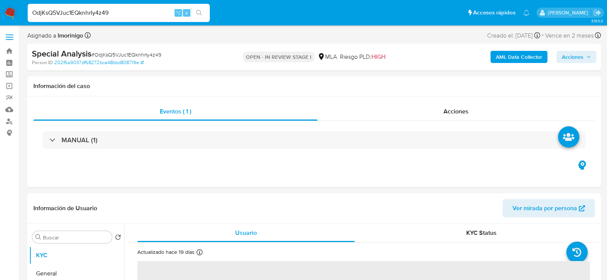
select select "10"
click at [114, 14] on input "OdjKsQ5VJuc1EQknhrIy4z49" at bounding box center [119, 13] width 182 height 10
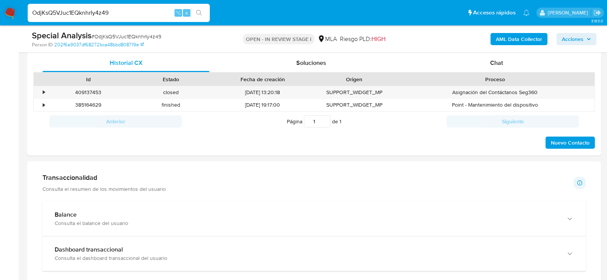
scroll to position [369, 0]
click at [524, 55] on div "Chat" at bounding box center [496, 63] width 167 height 18
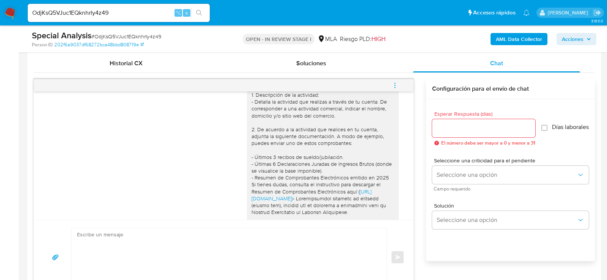
scroll to position [727, 0]
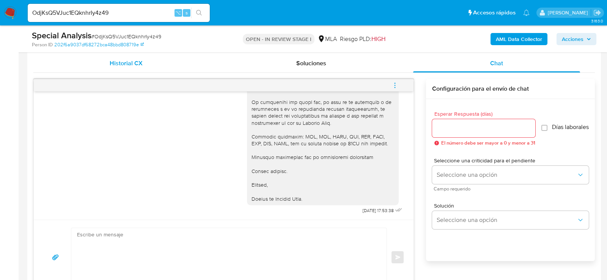
click at [123, 68] on div "Historial CX" at bounding box center [126, 63] width 167 height 18
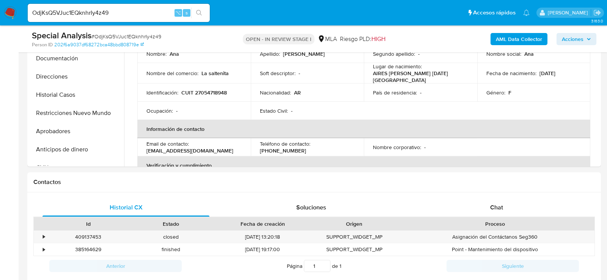
scroll to position [147, 0]
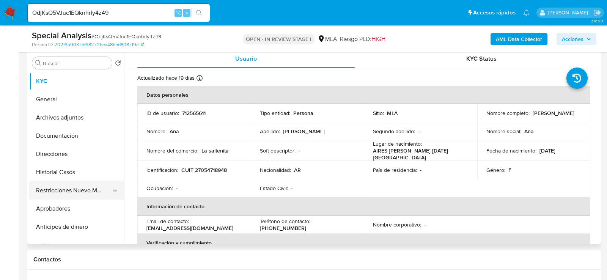
click at [59, 192] on button "Restricciones Nuevo Mundo" at bounding box center [73, 190] width 89 height 18
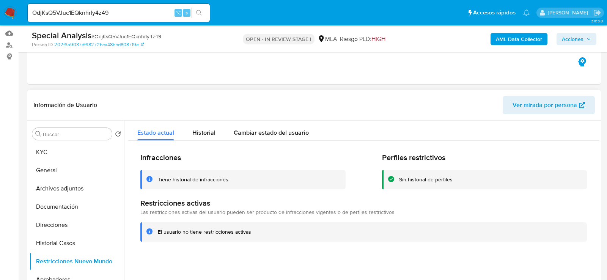
scroll to position [6, 0]
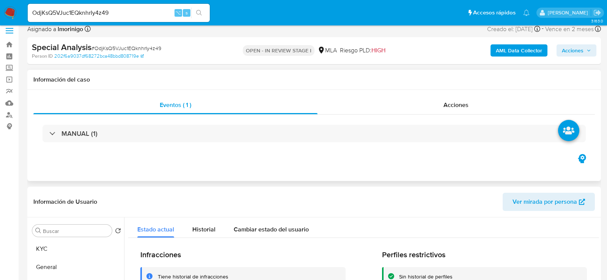
click at [470, 118] on div "MANUAL (1)" at bounding box center [314, 134] width 562 height 38
click at [457, 108] on span "Acciones" at bounding box center [456, 105] width 25 height 9
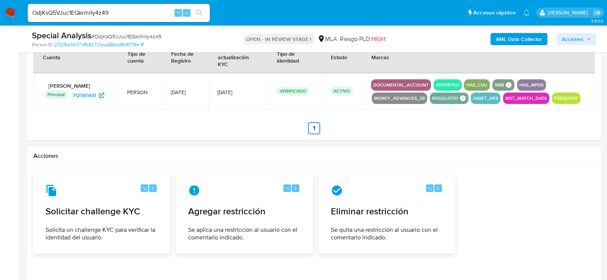
scroll to position [1007, 0]
click at [225, 211] on span "Agregar restricción" at bounding box center [245, 212] width 112 height 11
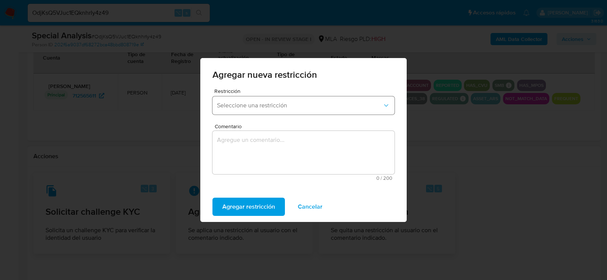
click at [268, 114] on button "Seleccione una restricción" at bounding box center [304, 105] width 182 height 18
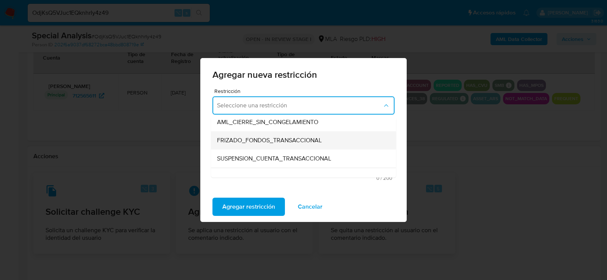
scroll to position [77, 0]
click at [248, 162] on div "SUSPENSION_CUENTA_TRANSACCIONAL" at bounding box center [301, 158] width 169 height 18
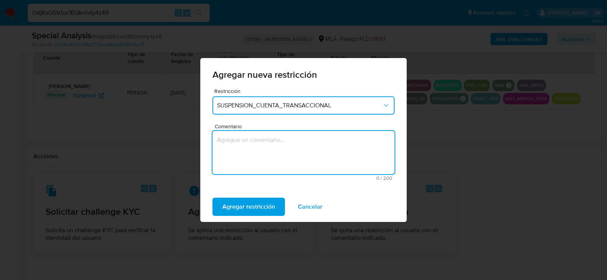
click at [248, 162] on textarea "Comentario" at bounding box center [304, 152] width 182 height 43
type textarea "aml"
click at [244, 202] on span "Agregar restricción" at bounding box center [248, 207] width 53 height 17
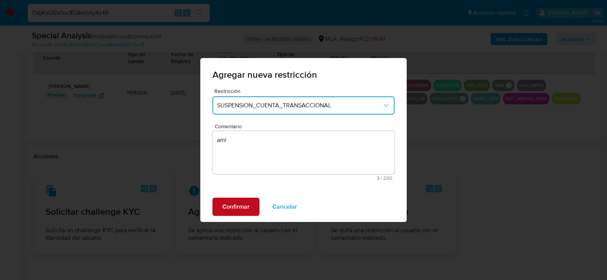
click at [244, 202] on span "Confirmar" at bounding box center [235, 207] width 27 height 17
